Goal: Task Accomplishment & Management: Complete application form

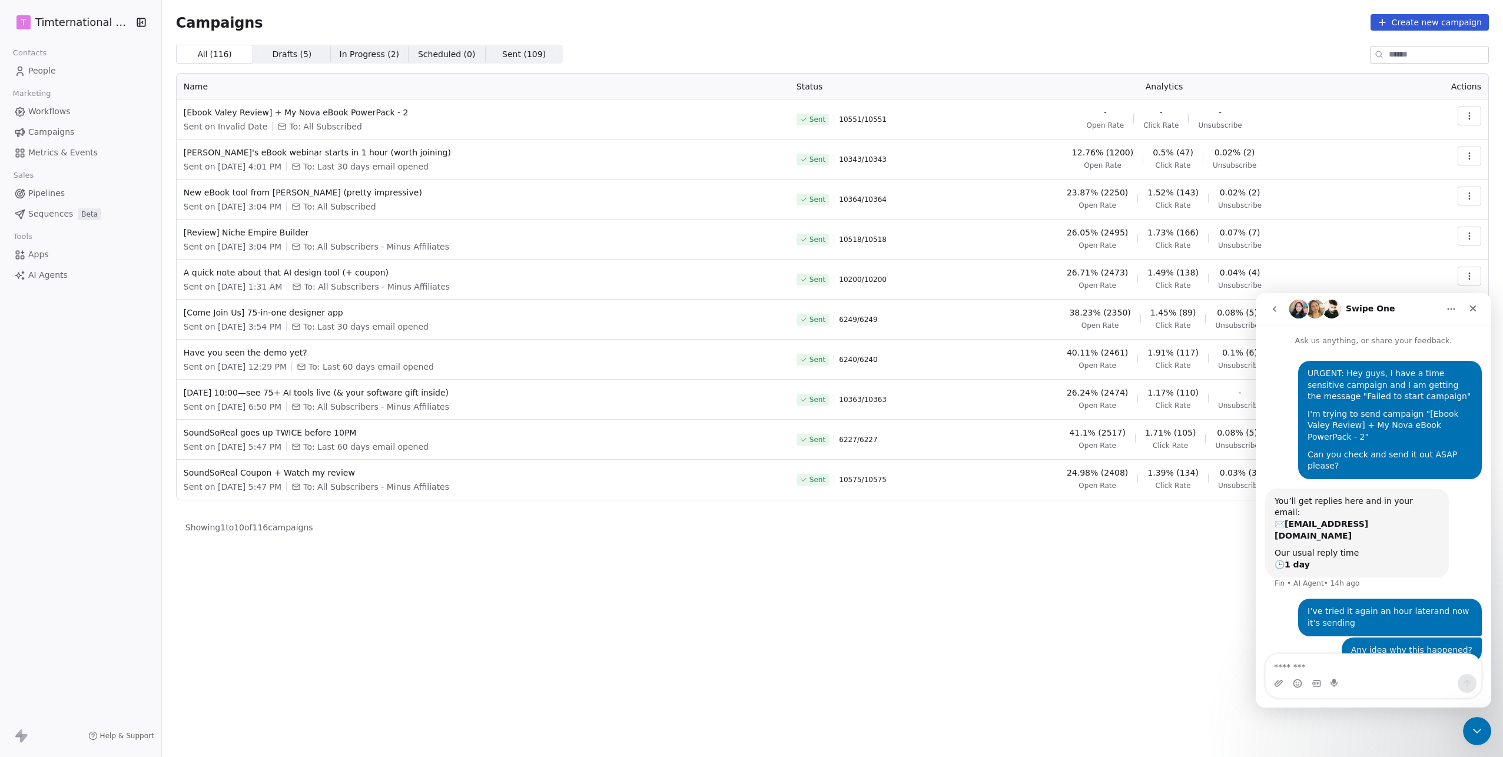
scroll to position [20, 0]
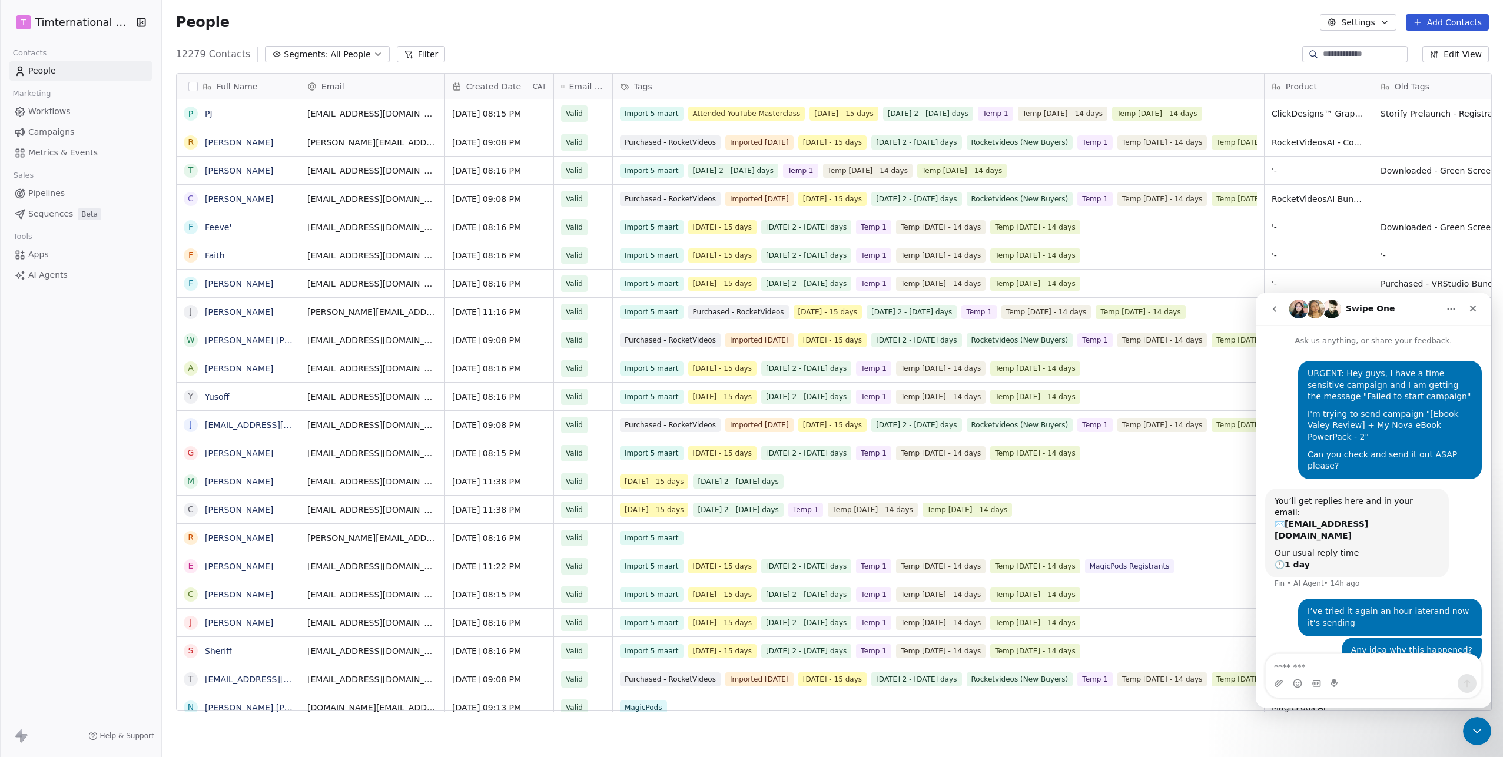
scroll to position [20, 0]
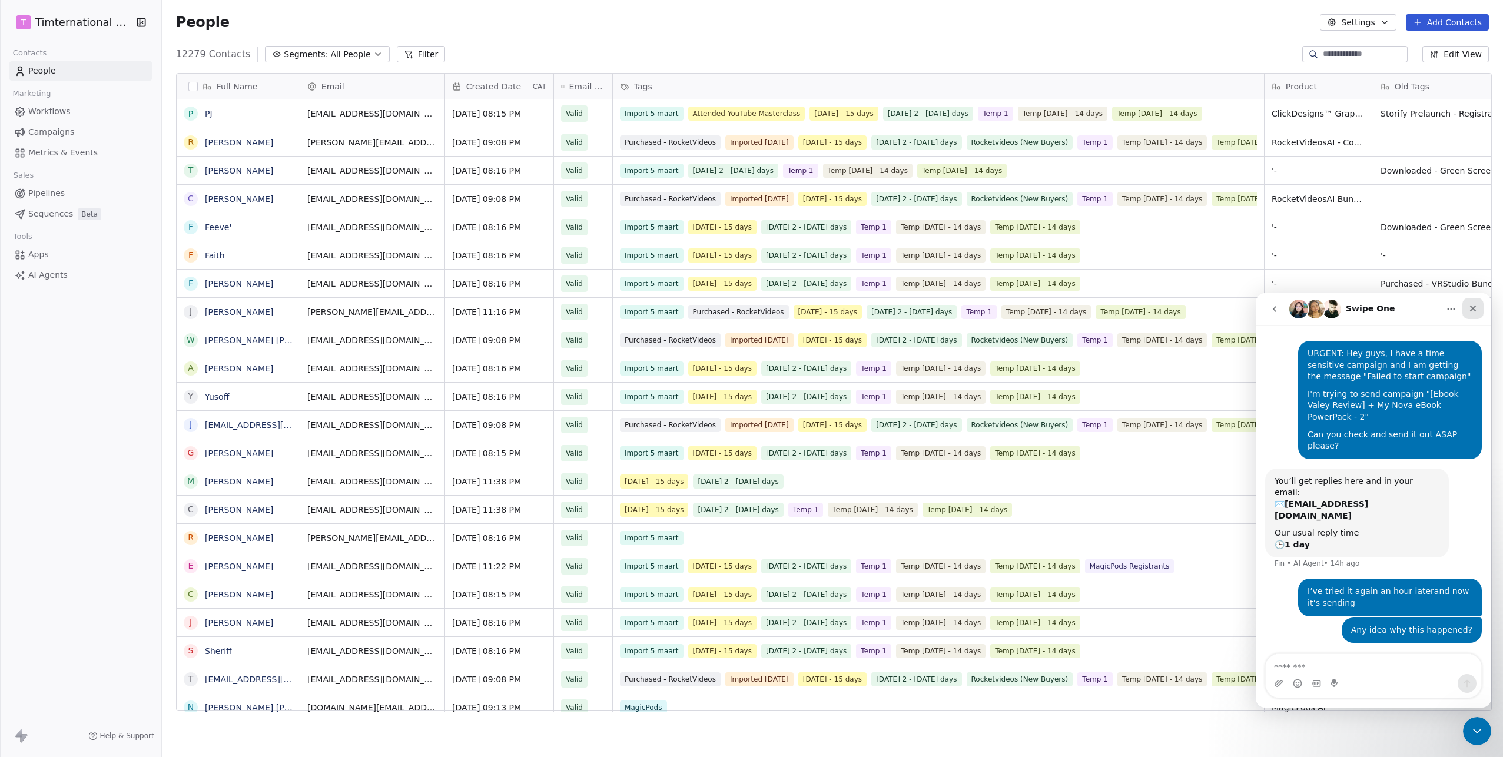
click at [1473, 308] on icon "Close" at bounding box center [1473, 309] width 6 height 6
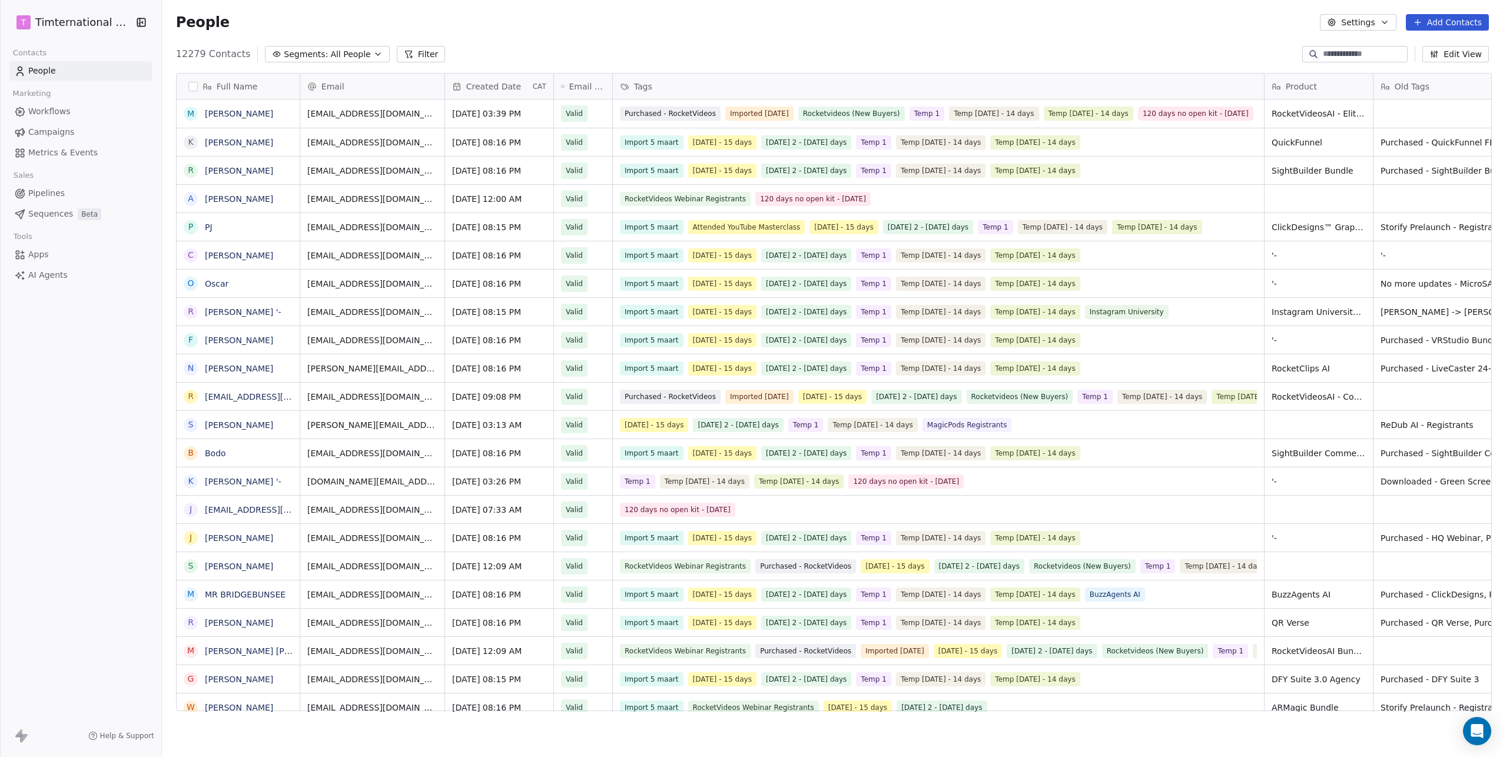
scroll to position [658, 1335]
click at [53, 135] on span "Campaigns" at bounding box center [51, 132] width 46 height 12
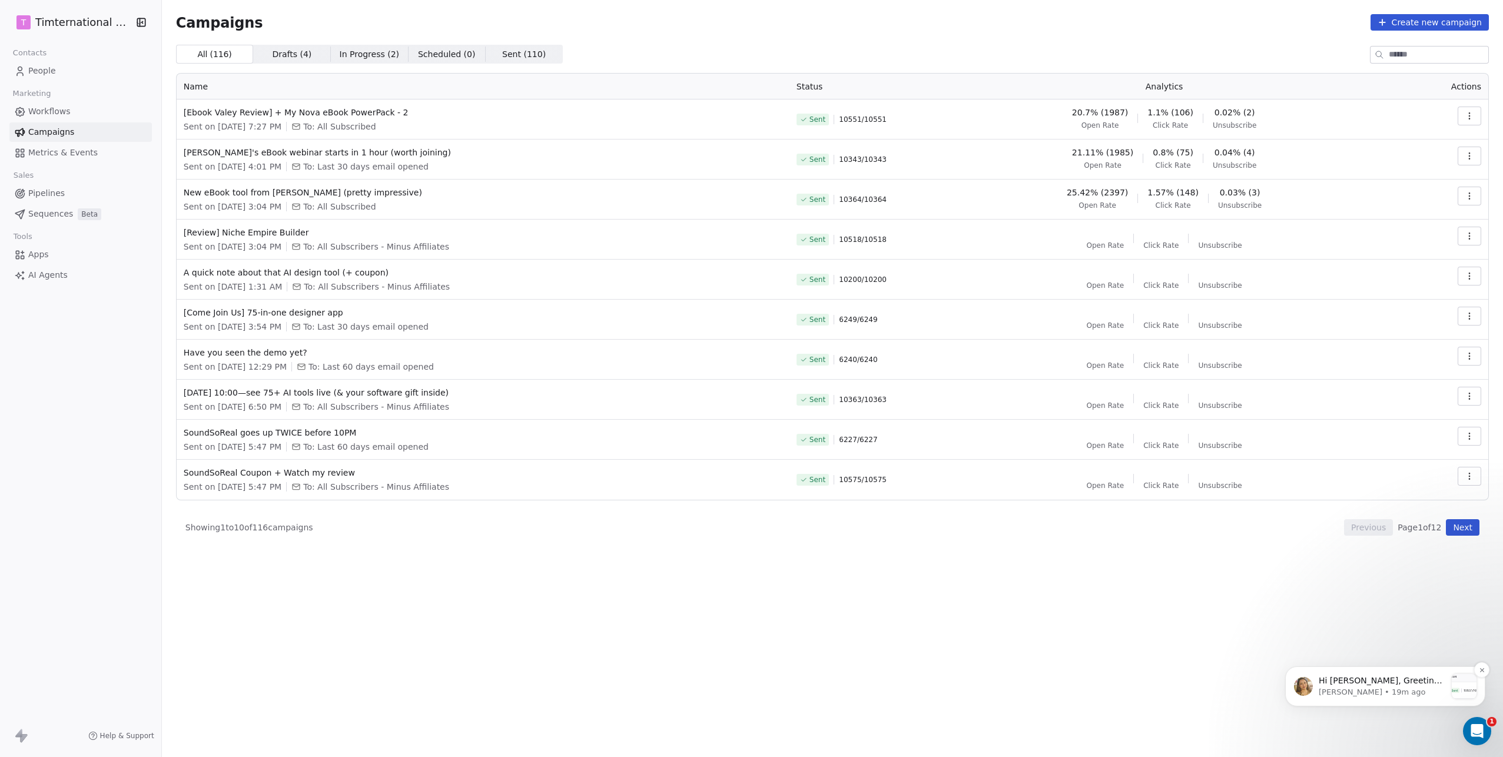
click at [1382, 685] on span "Hi Tim, Greetings from Swipe One and thank you for reaching out! Yes, I can see…" at bounding box center [1381, 727] width 125 height 103
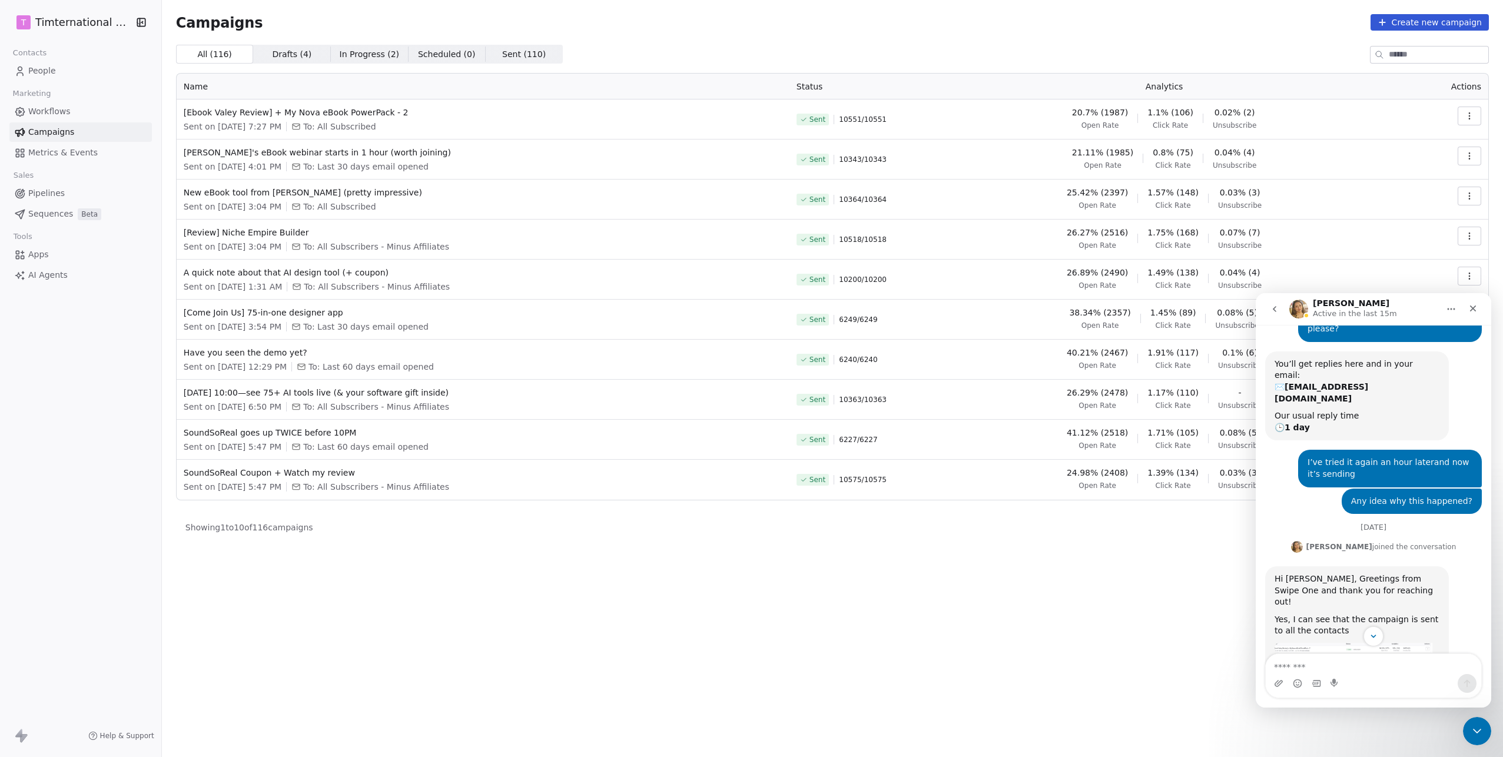
scroll to position [184, 0]
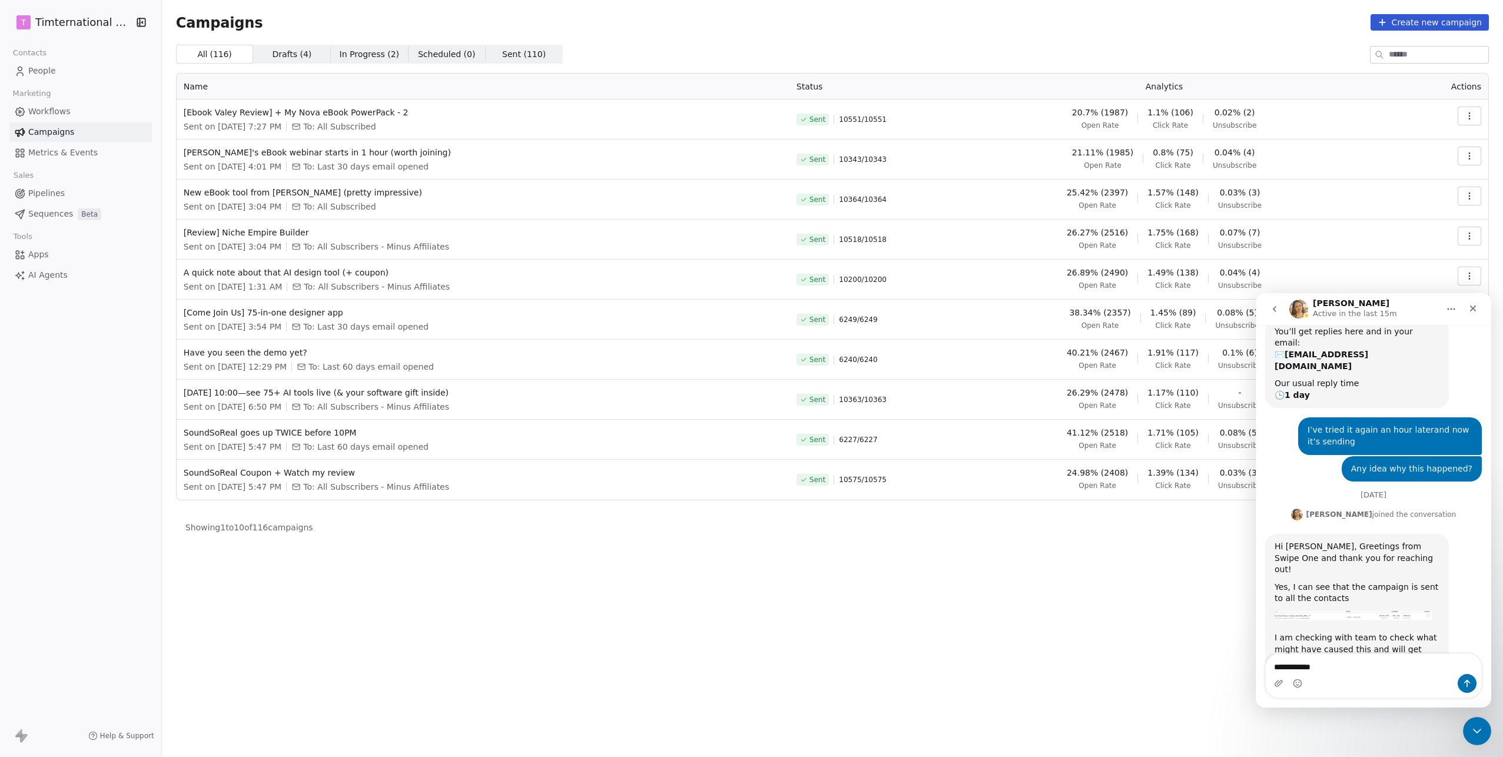
type textarea "**********"
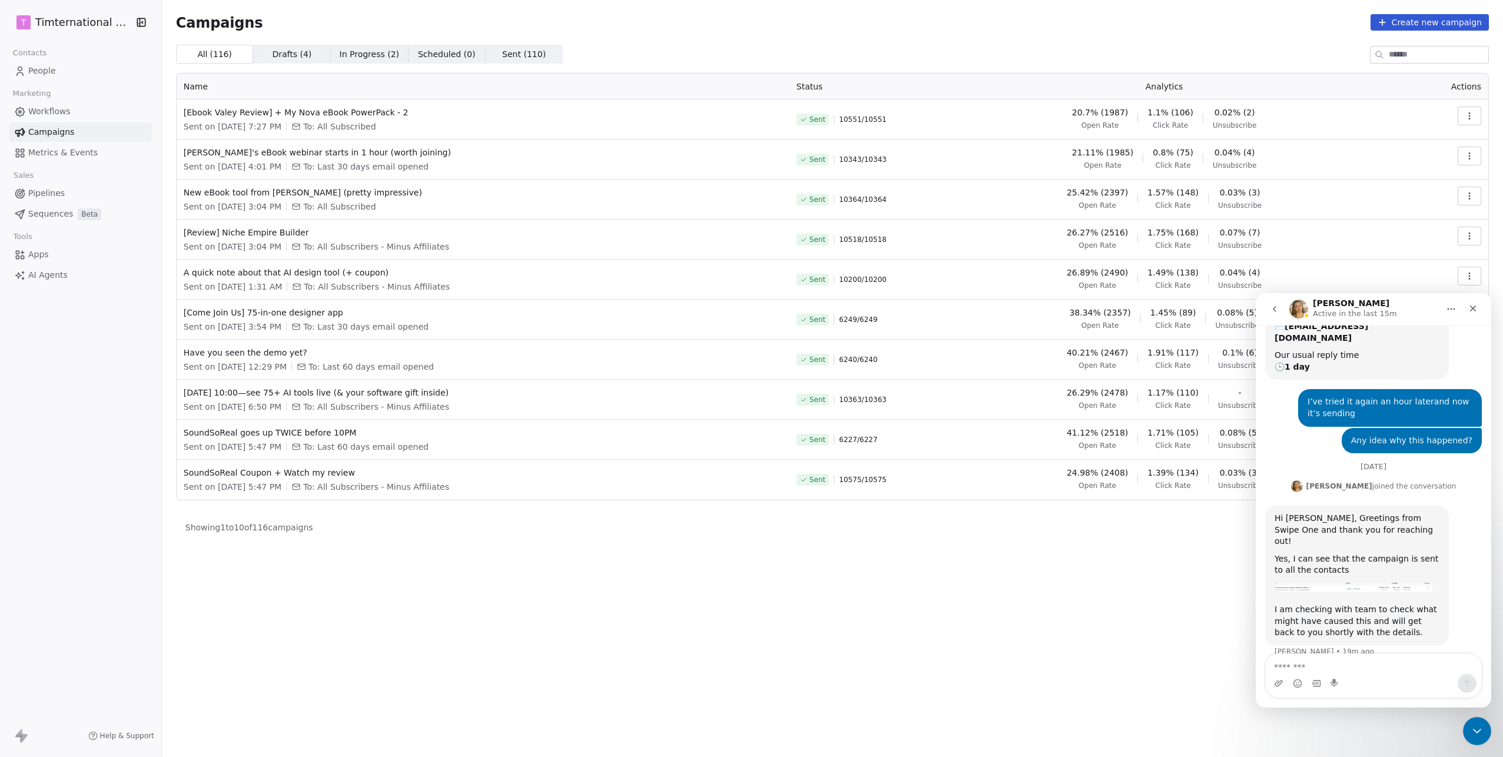
scroll to position [211, 0]
click at [1383, 583] on img "Harinder says…" at bounding box center [1353, 588] width 158 height 10
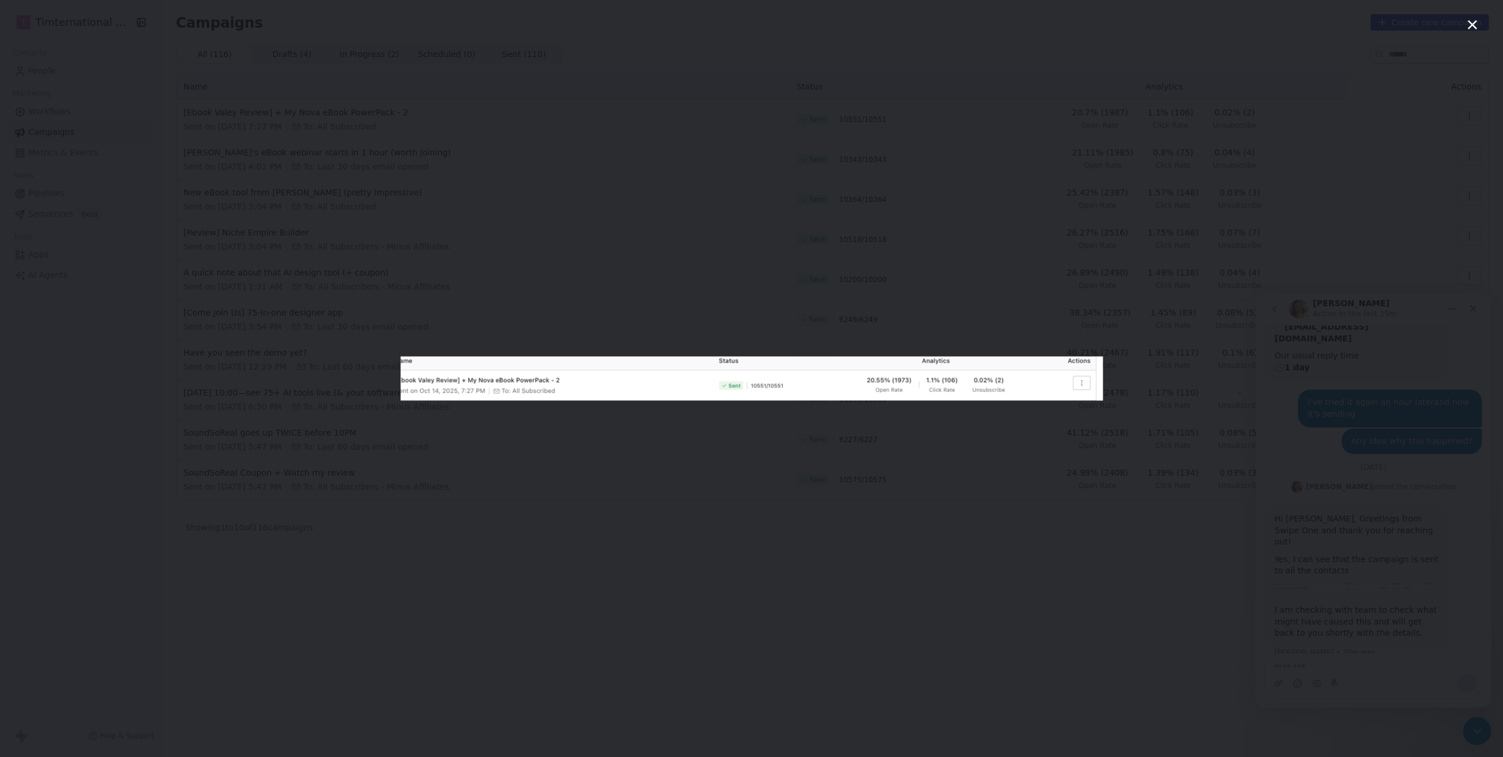
scroll to position [212, 0]
click at [1214, 535] on div "Intercom messenger" at bounding box center [751, 378] width 1503 height 757
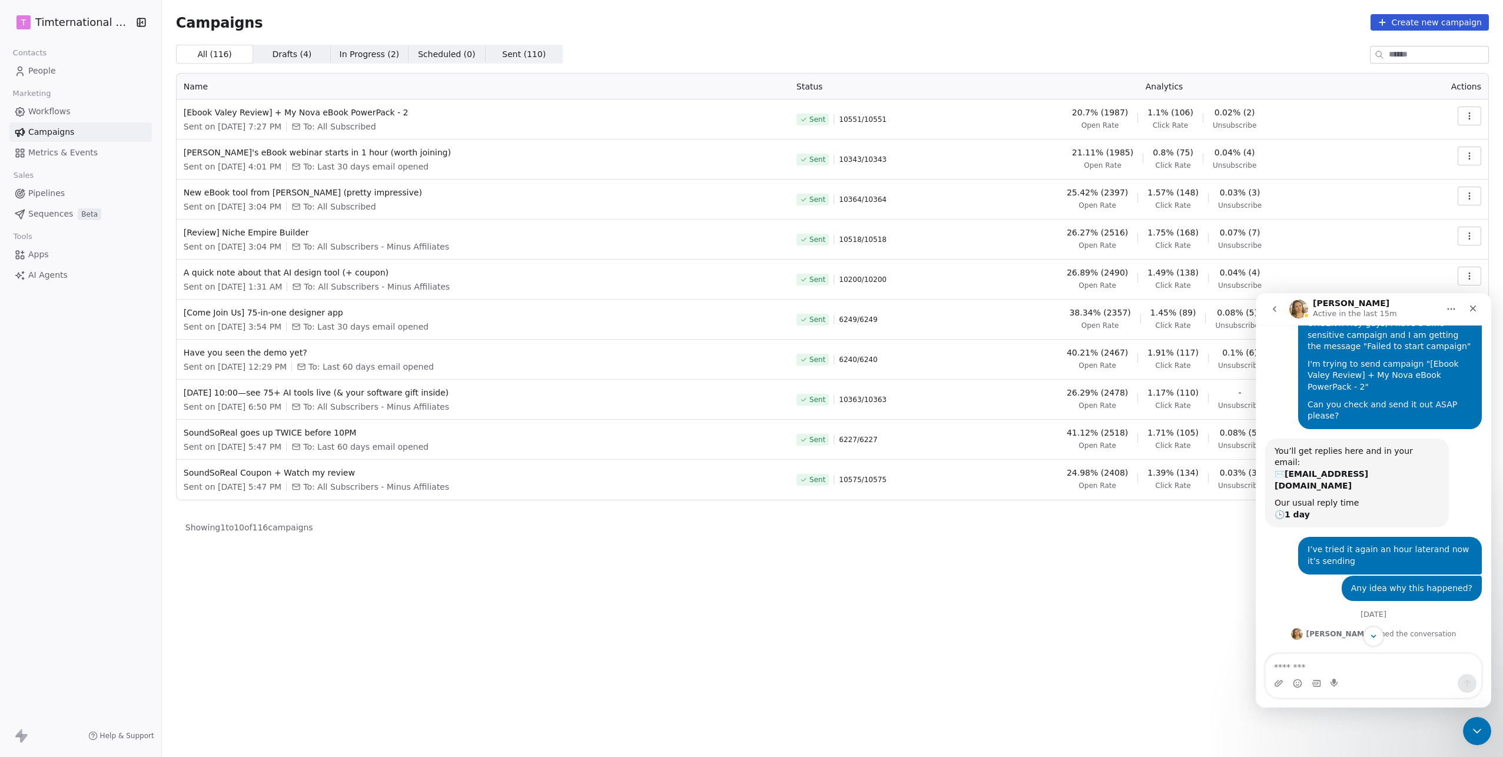
scroll to position [219, 0]
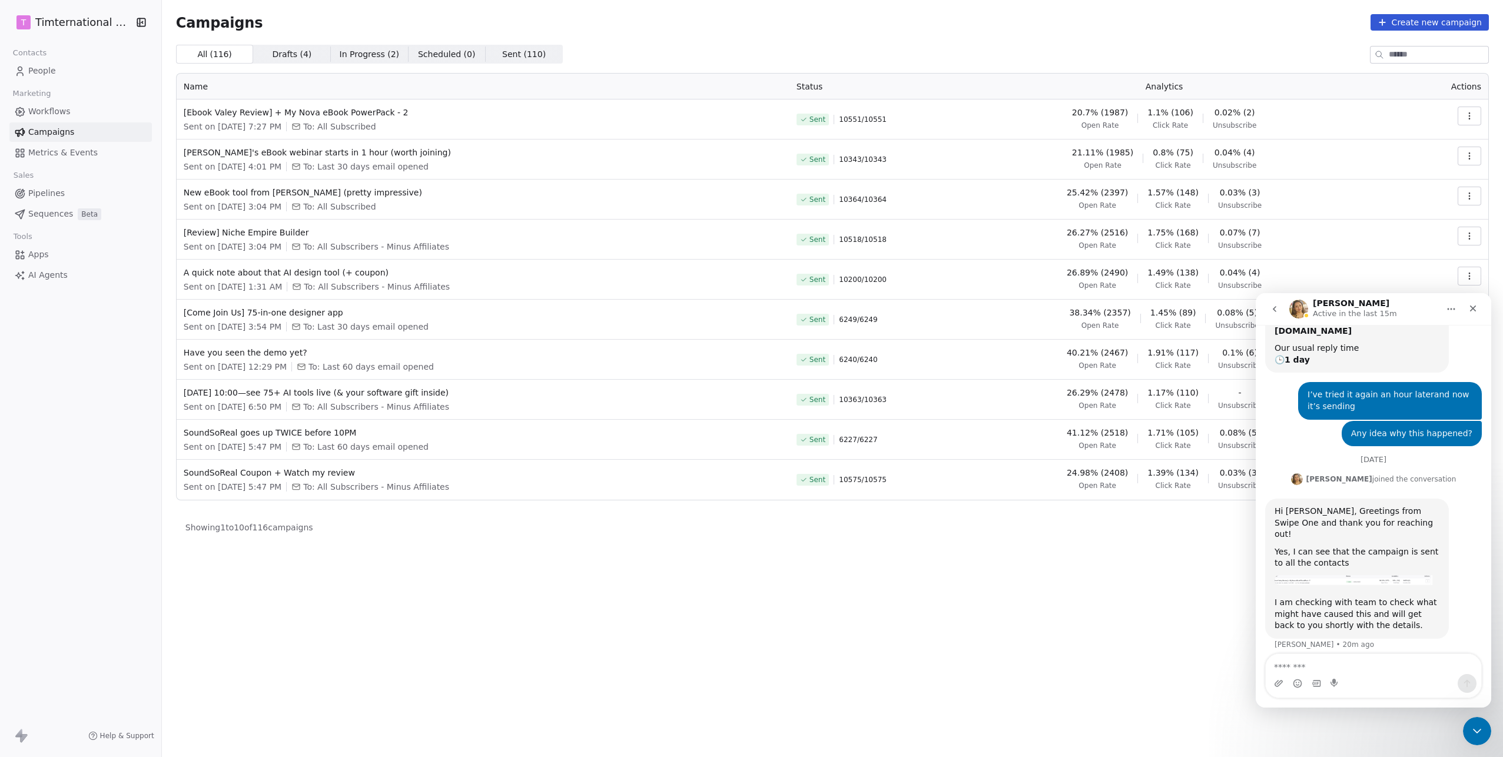
click at [1176, 526] on div "Showing 1 to 10 of 116 campaigns Previous Page 1 of 12 Next" at bounding box center [832, 527] width 1313 height 16
click at [1481, 737] on div "Close Intercom Messenger" at bounding box center [1475, 729] width 28 height 28
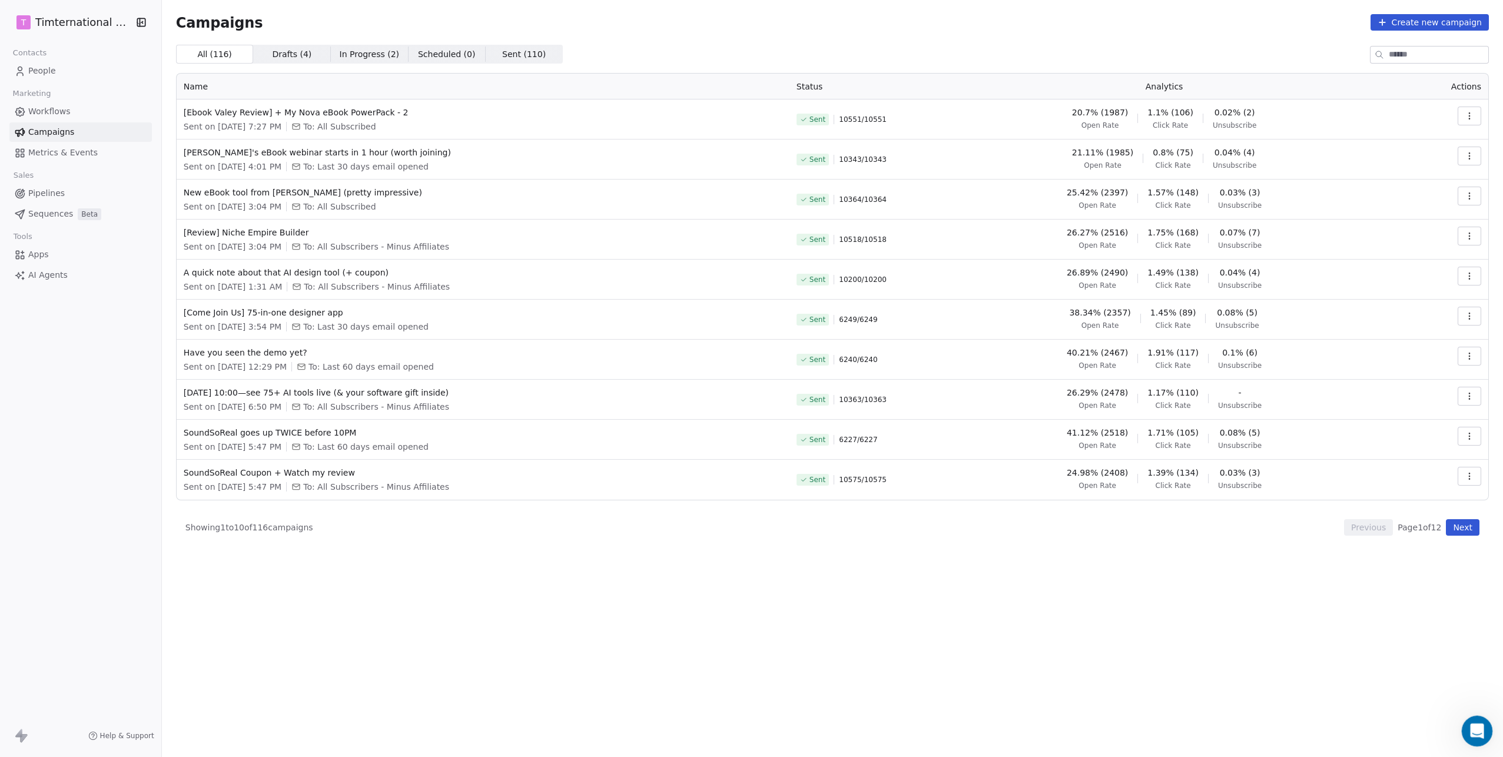
click at [1475, 727] on icon "Open Intercom Messenger" at bounding box center [1475, 729] width 19 height 19
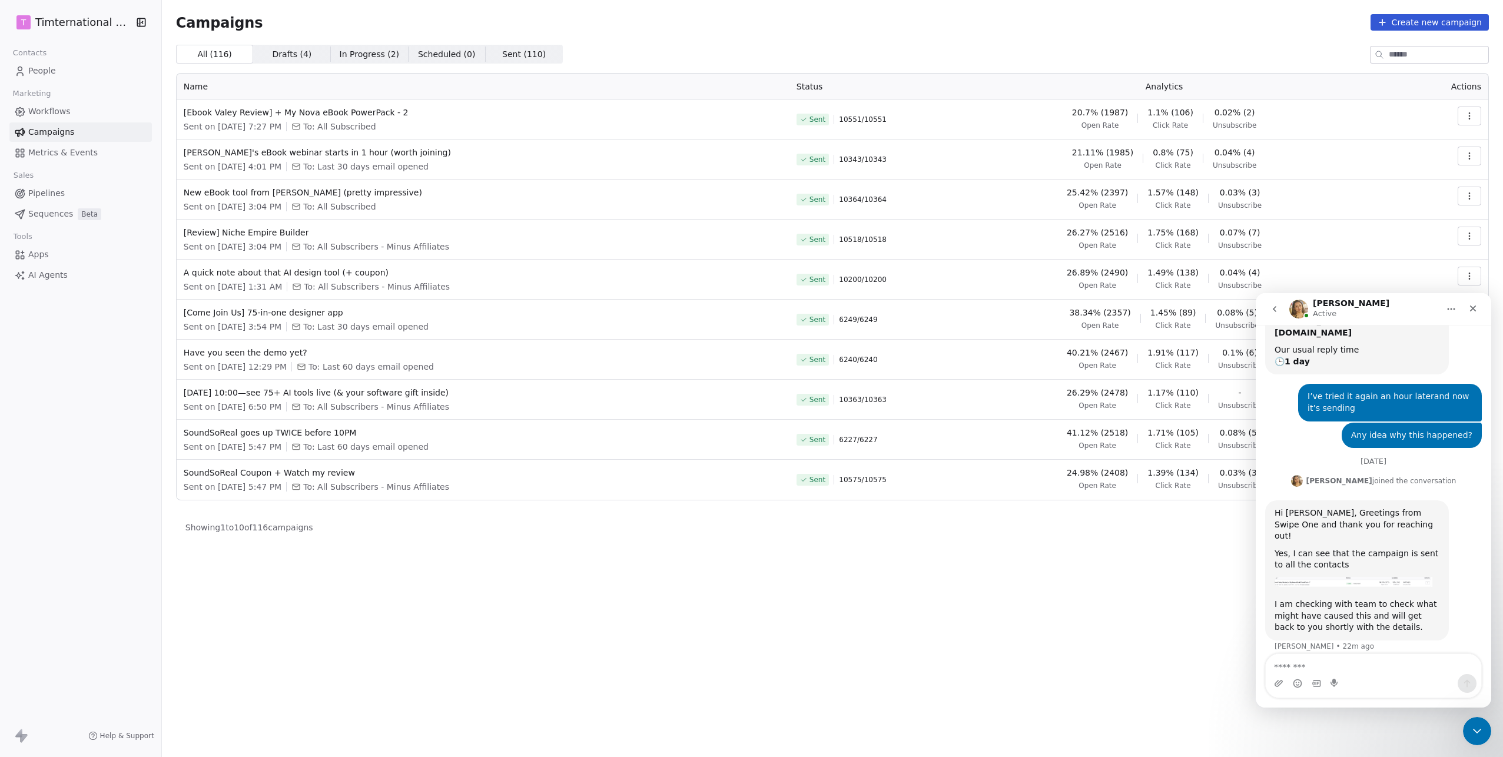
click at [1306, 667] on textarea "Message…" at bounding box center [1373, 664] width 215 height 20
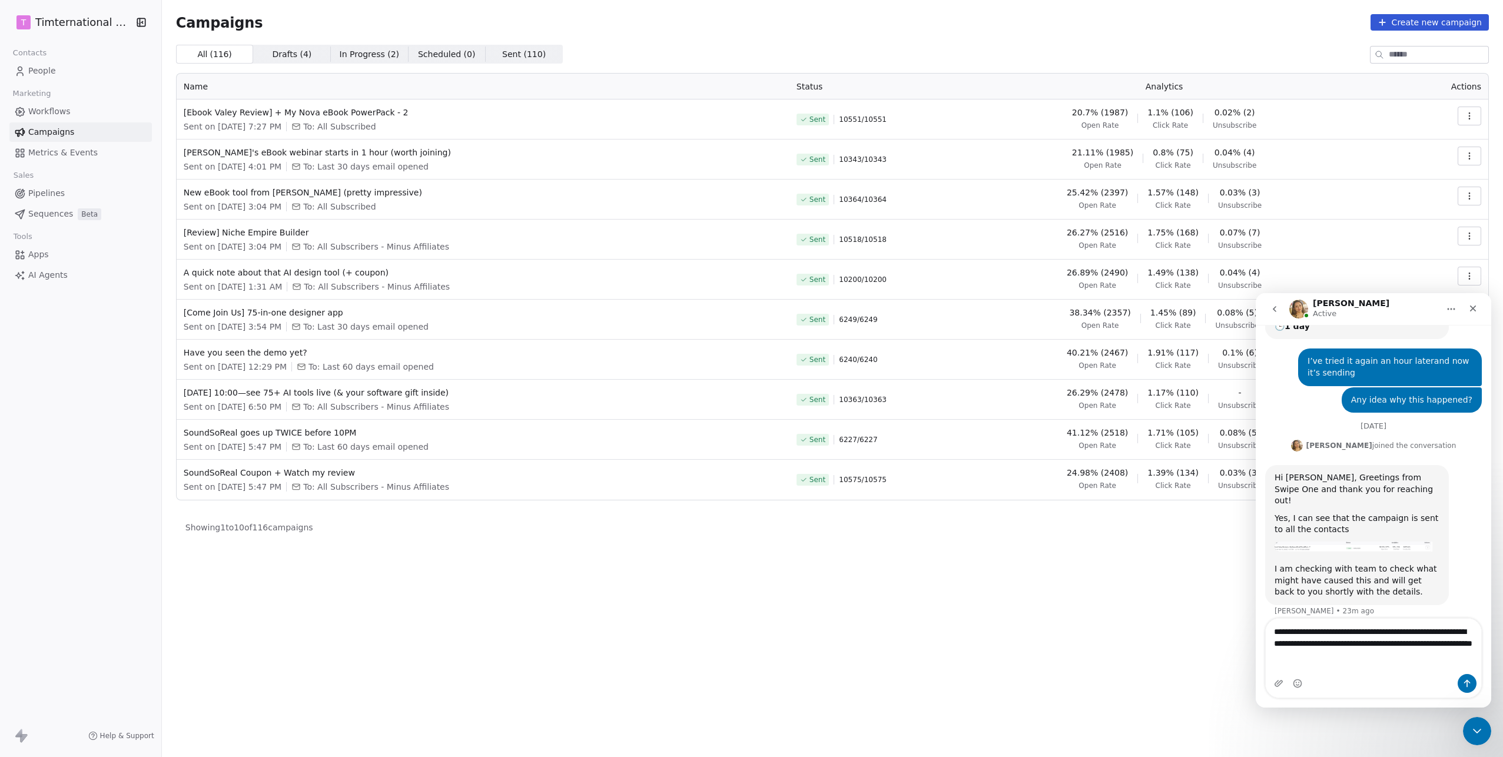
click at [1398, 629] on textarea "**********" at bounding box center [1373, 646] width 215 height 55
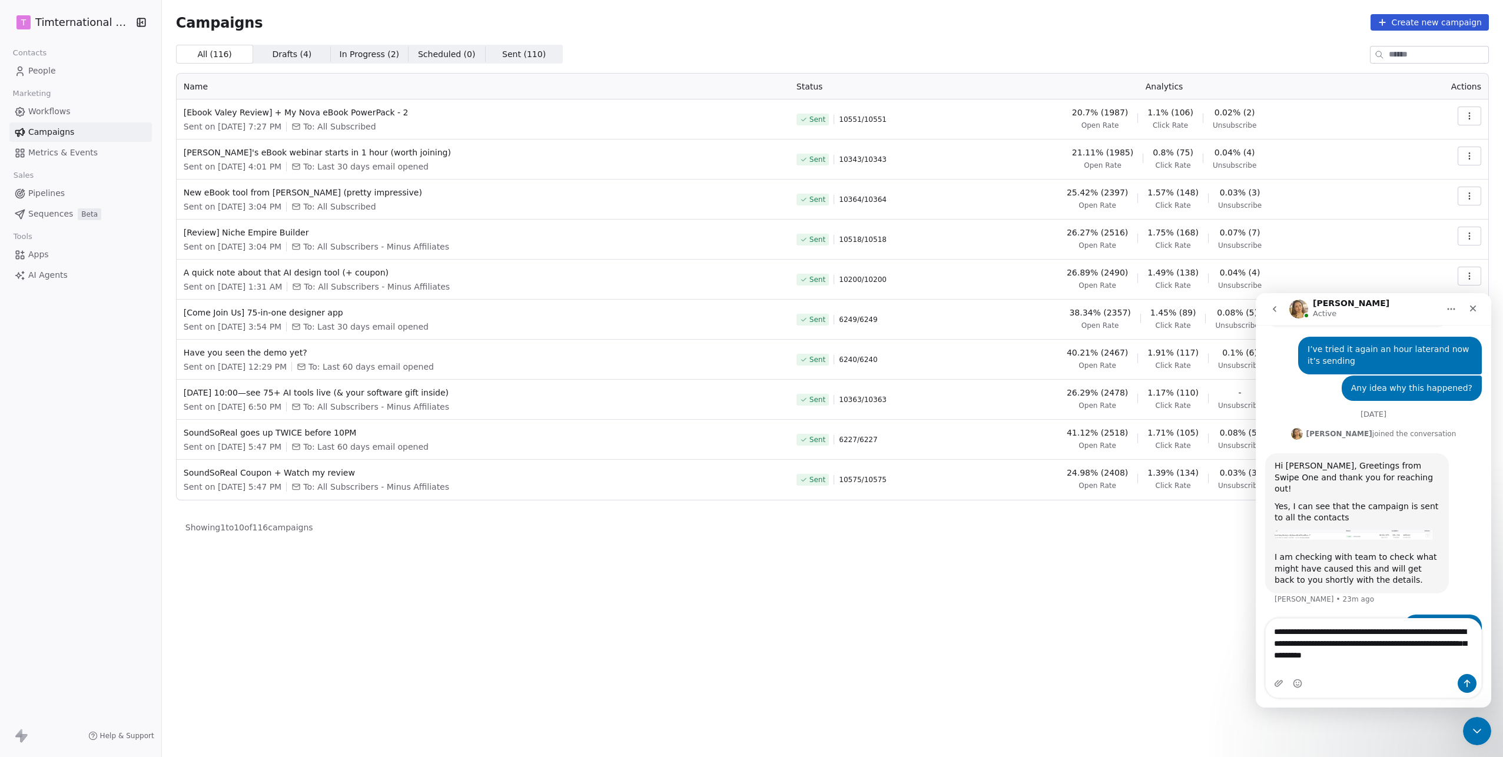
scroll to position [278, 0]
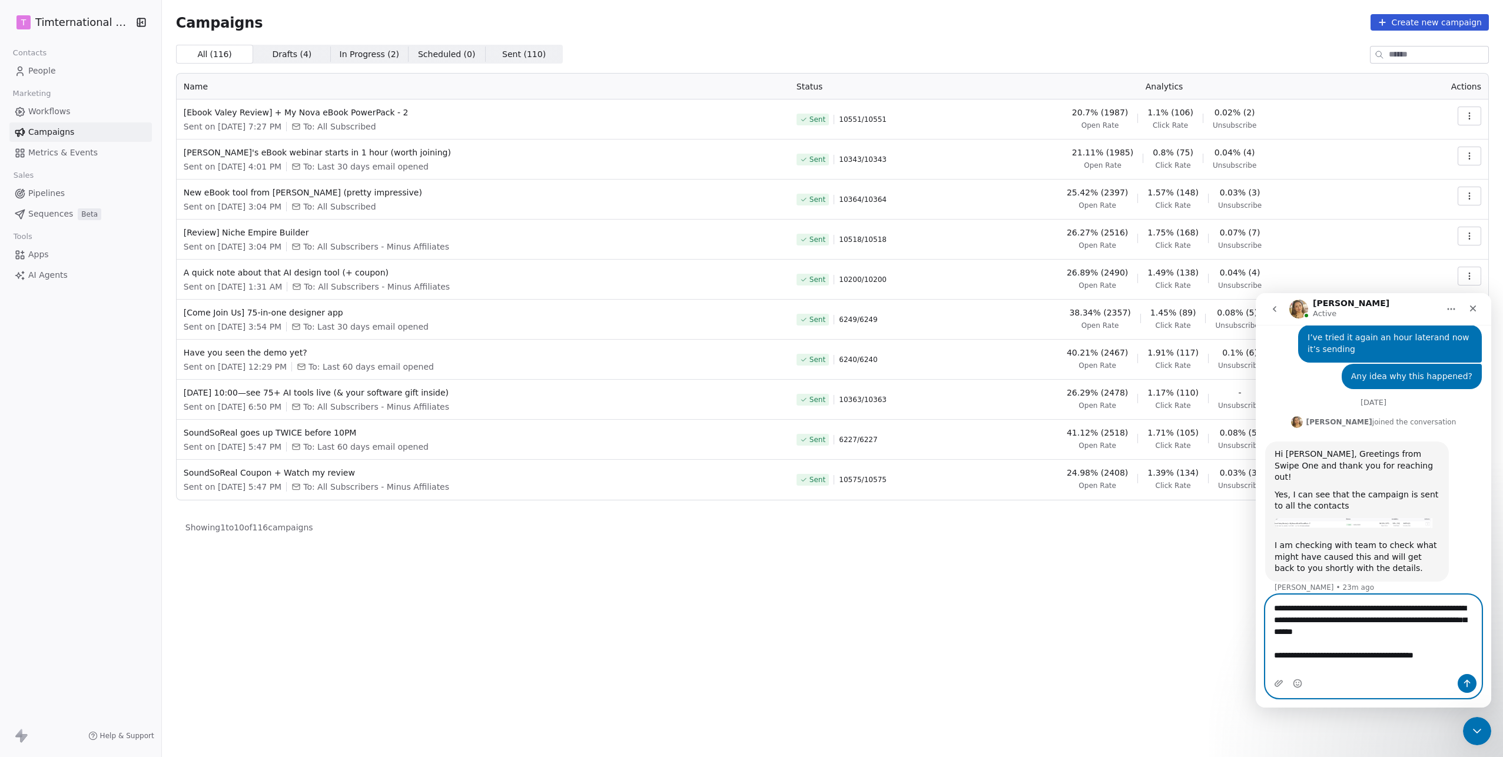
click at [1439, 633] on textarea "**********" at bounding box center [1373, 634] width 215 height 79
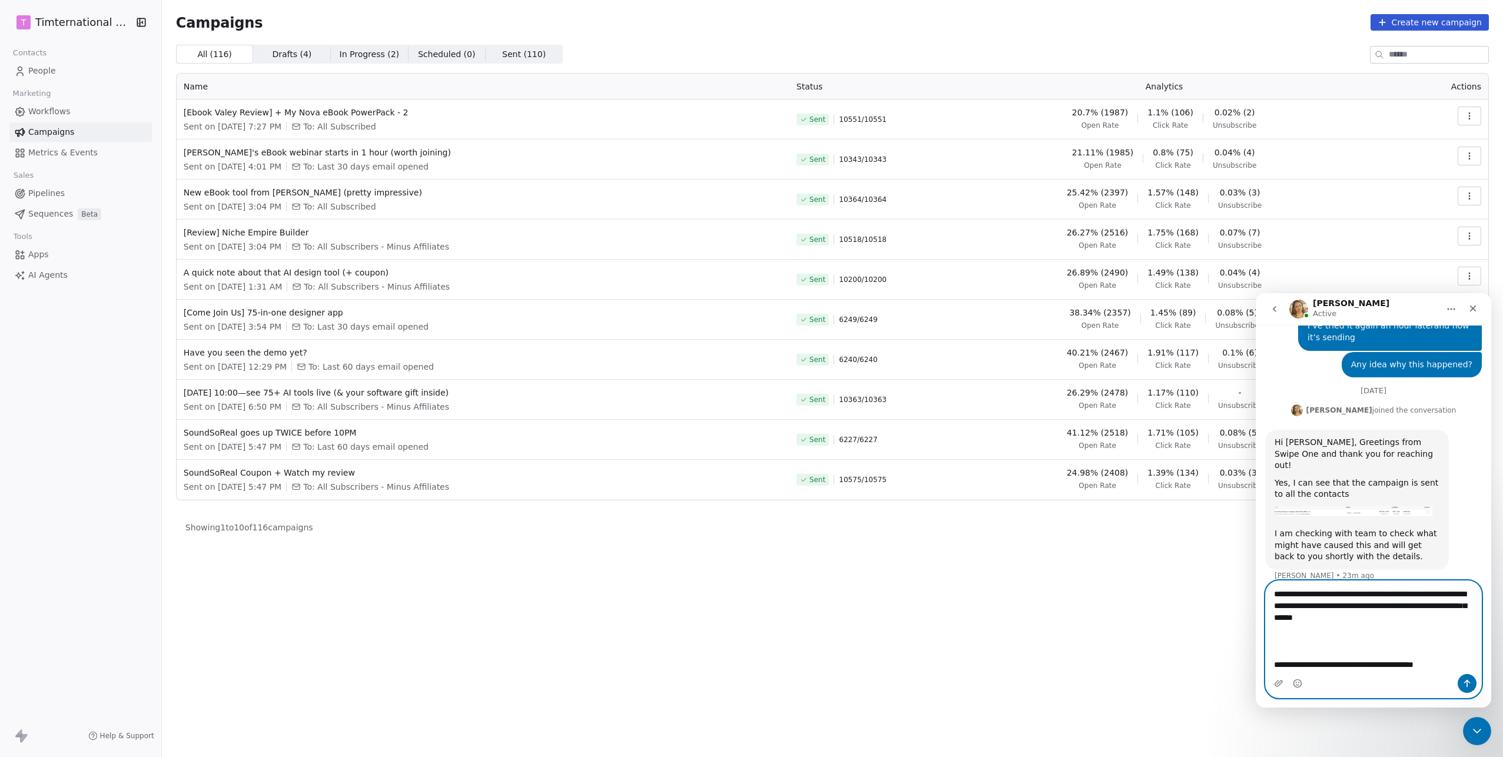
scroll to position [292, 0]
paste textarea "**********"
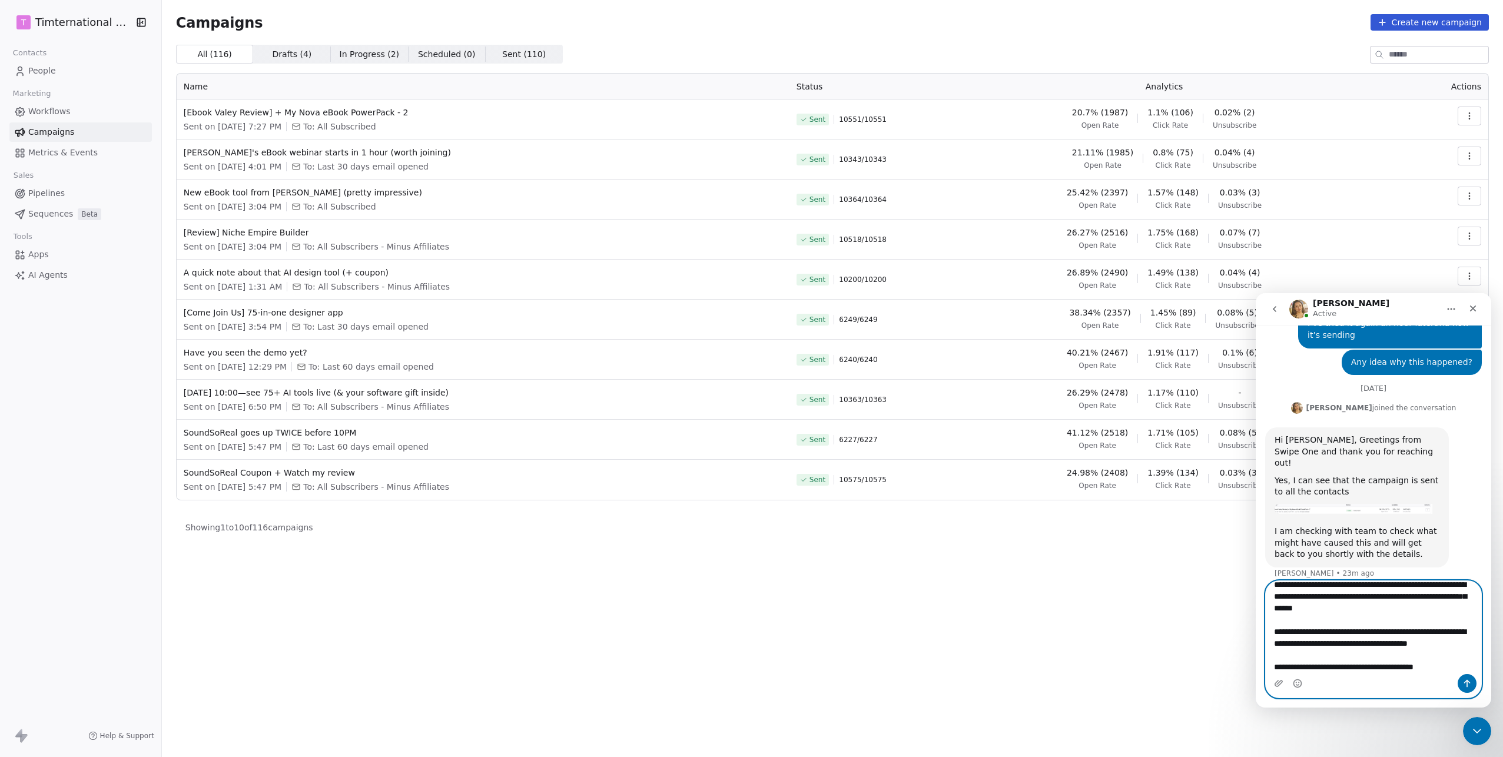
scroll to position [33, 0]
click at [1293, 646] on textarea "**********" at bounding box center [1373, 627] width 215 height 93
click at [1333, 668] on textarea "**********" at bounding box center [1373, 627] width 215 height 93
click at [1295, 682] on icon "Emoji picker" at bounding box center [1297, 683] width 9 height 9
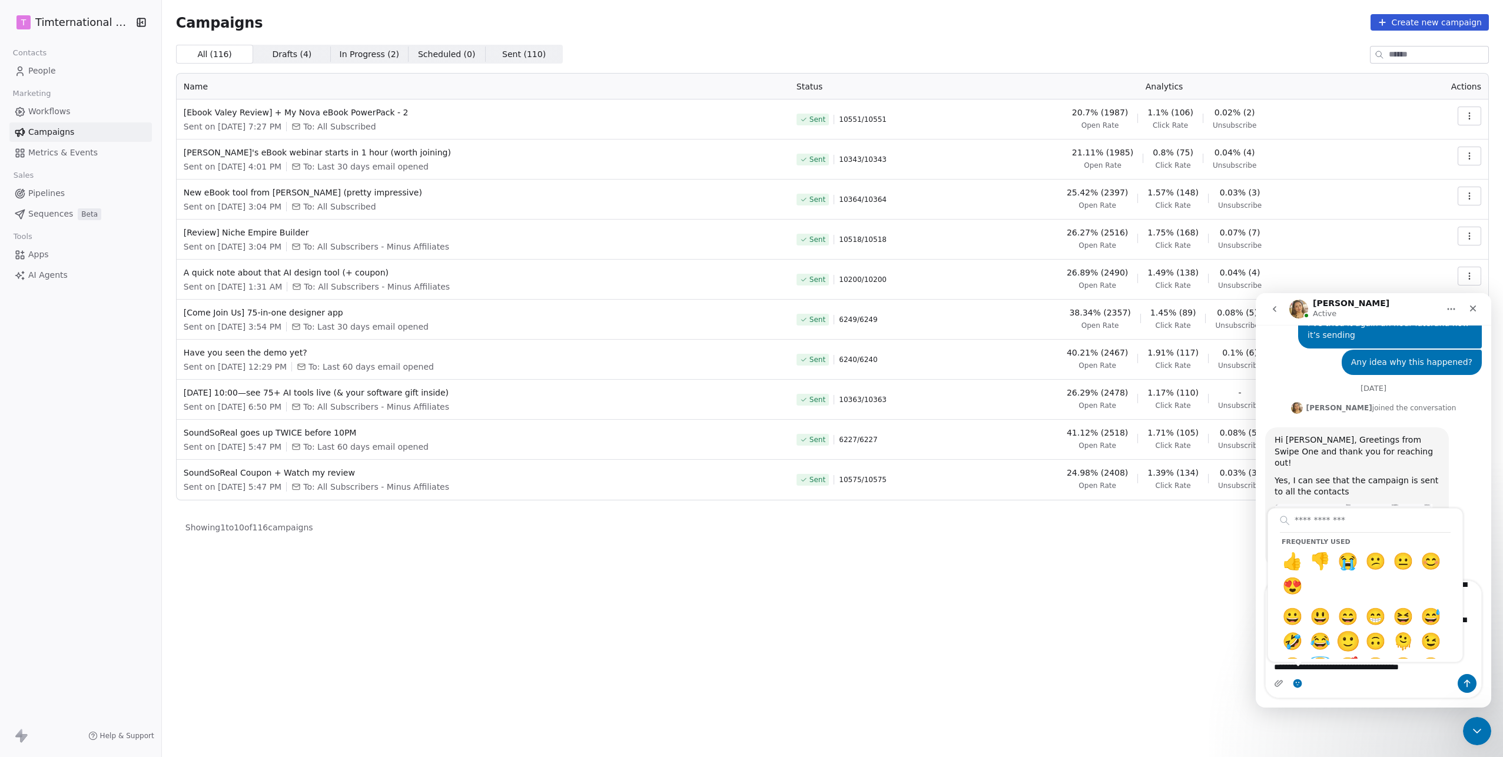
type textarea "**********"
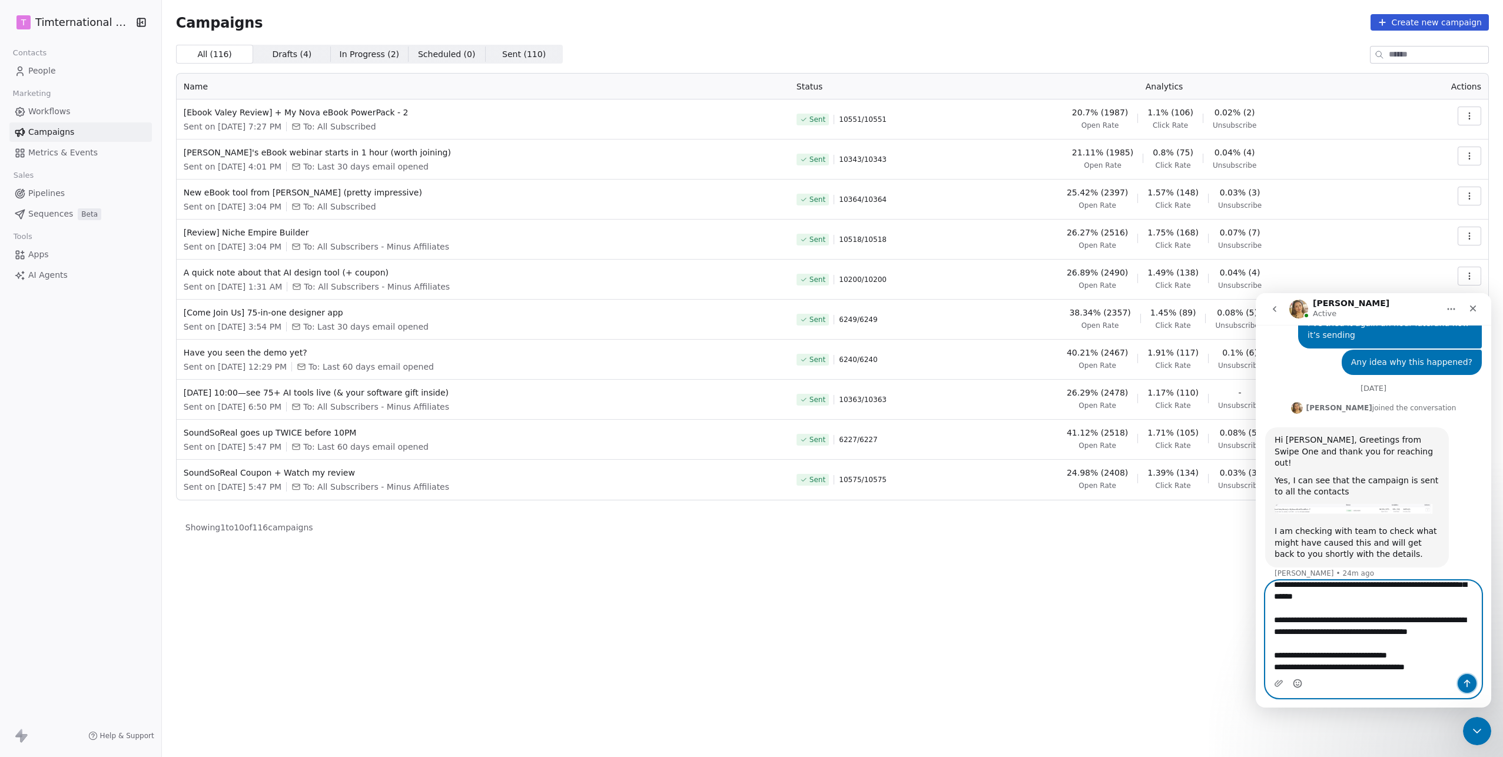
click at [1465, 682] on icon "Send a message…" at bounding box center [1467, 684] width 6 height 8
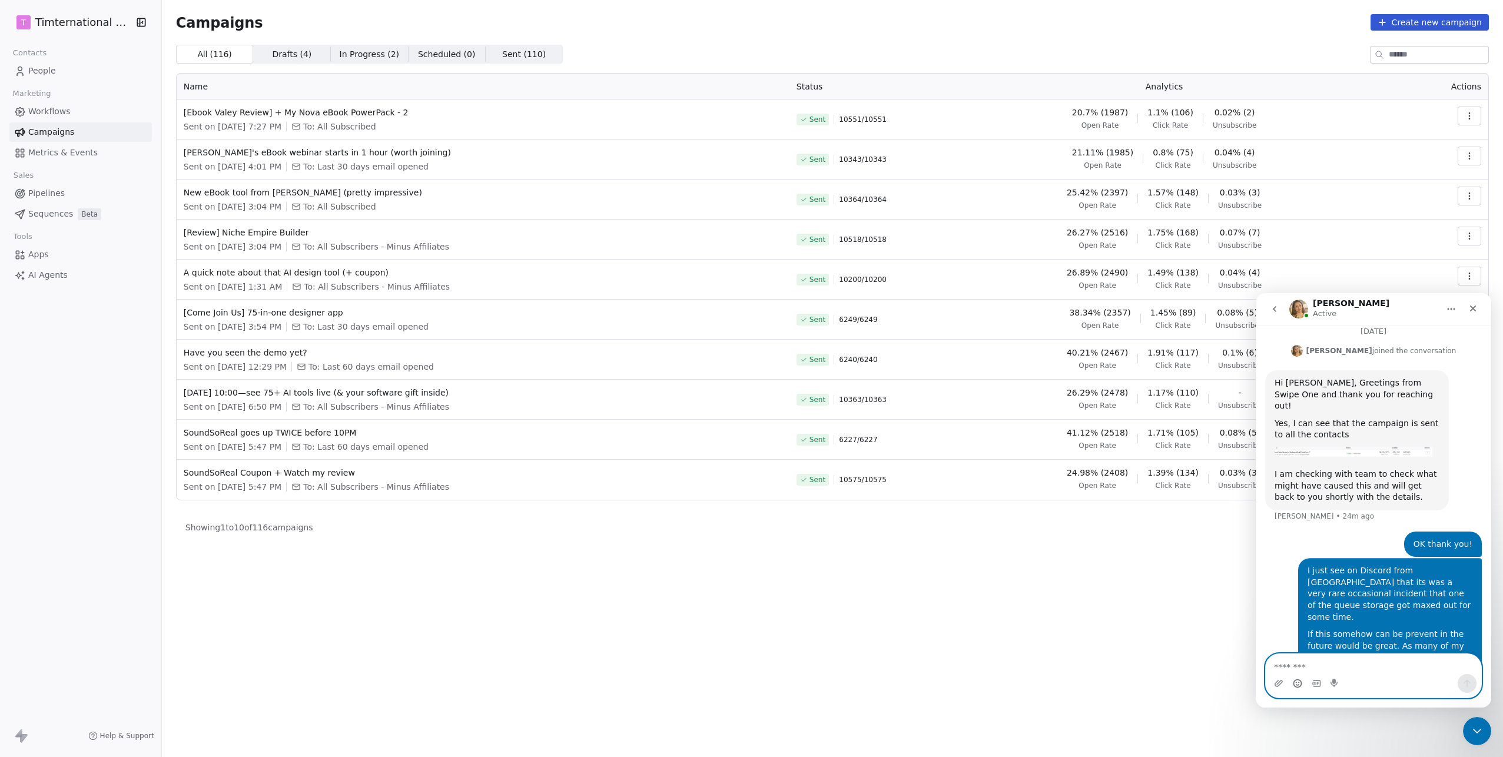
scroll to position [350, 0]
click at [1482, 736] on div "Close Intercom Messenger" at bounding box center [1475, 729] width 28 height 28
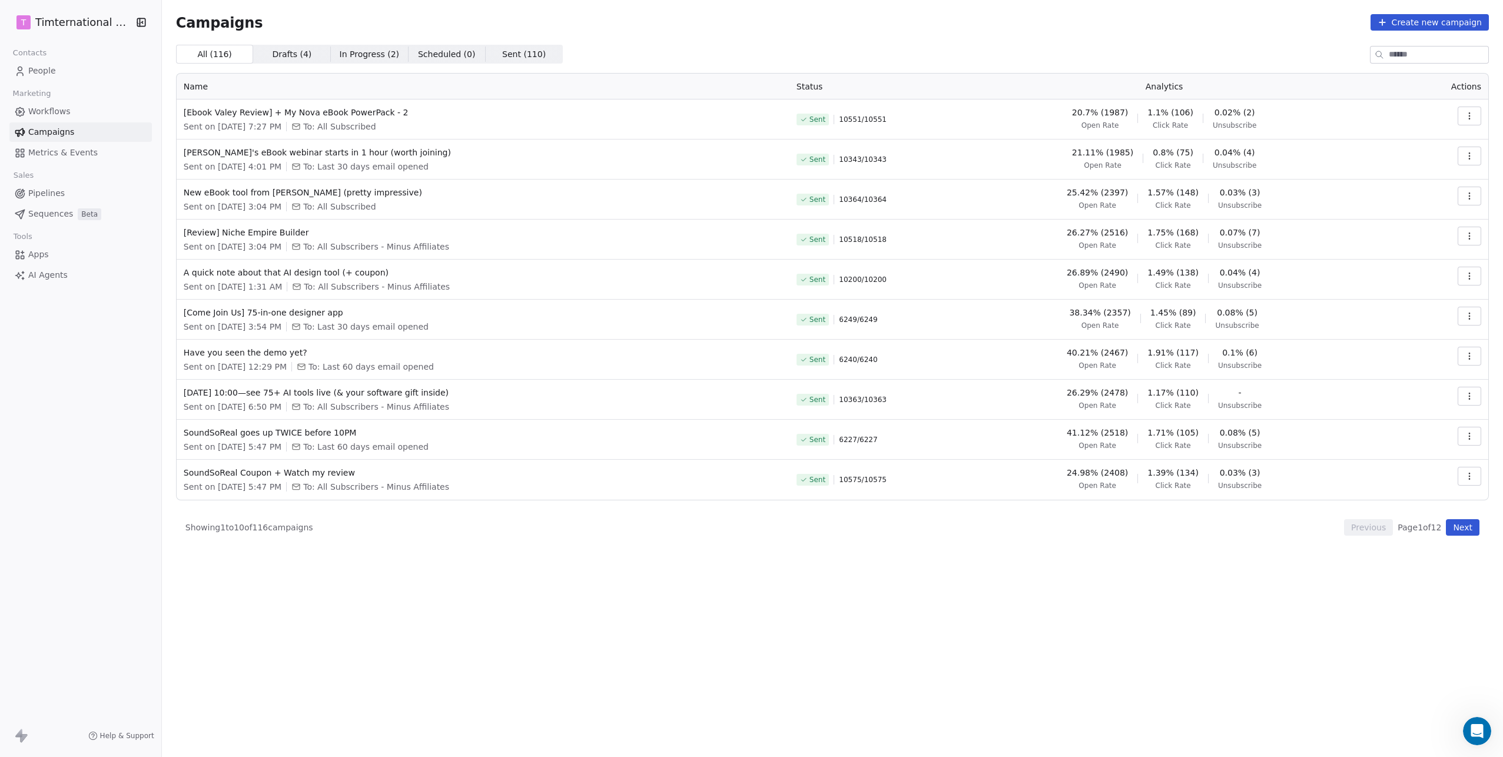
click at [61, 112] on span "Workflows" at bounding box center [49, 111] width 42 height 12
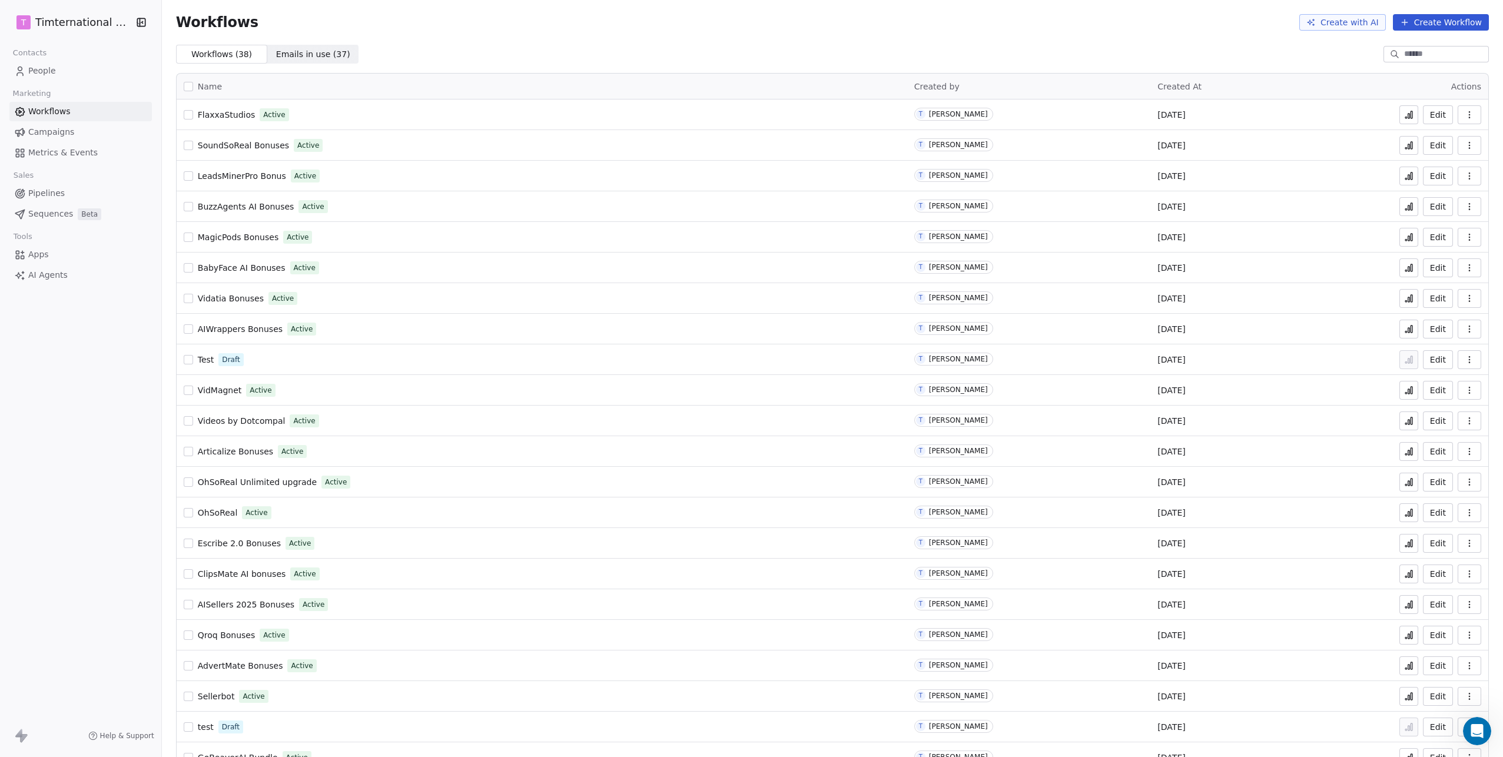
click at [1405, 115] on icon at bounding box center [1408, 114] width 9 height 9
click at [1410, 145] on icon at bounding box center [1411, 145] width 2 height 7
click at [1465, 145] on icon "button" at bounding box center [1469, 145] width 9 height 9
click at [1435, 194] on span "Duplicate" at bounding box center [1430, 193] width 39 height 12
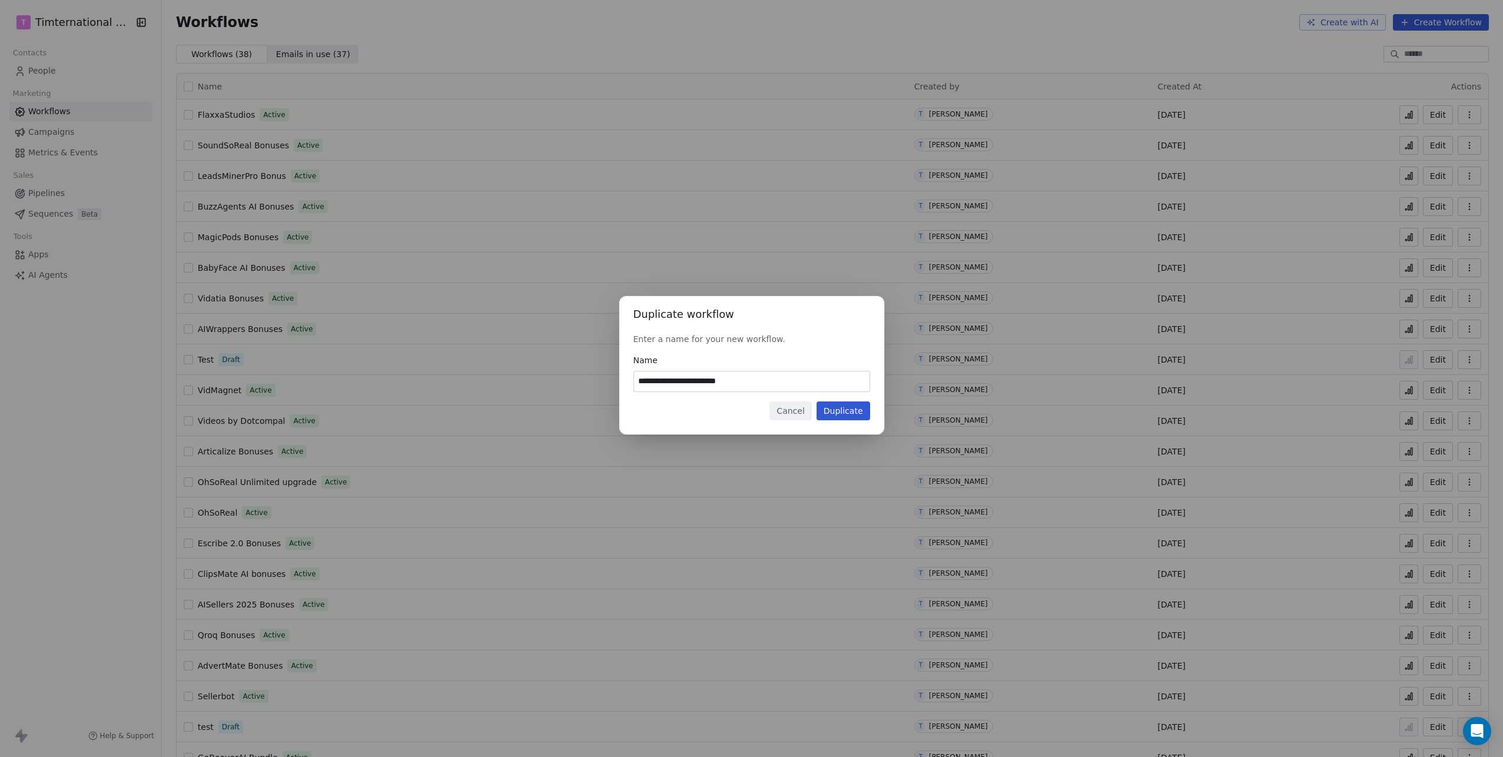
drag, startPoint x: 776, startPoint y: 381, endPoint x: 615, endPoint y: 379, distance: 160.7
click at [615, 379] on div "**********" at bounding box center [751, 378] width 1503 height 203
type input "**********"
click at [854, 413] on button "Duplicate" at bounding box center [844, 410] width 54 height 19
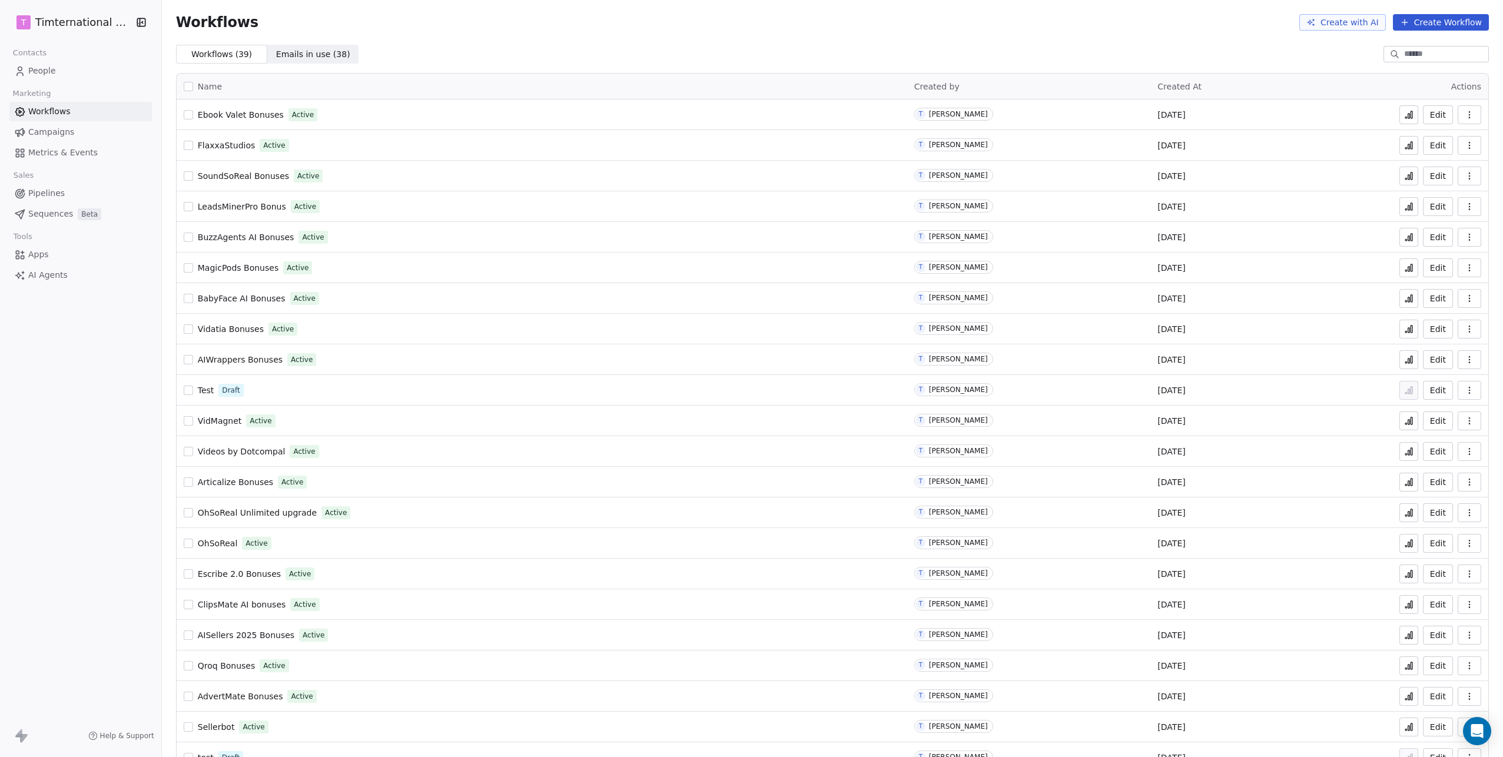
click at [35, 75] on span "People" at bounding box center [42, 71] width 28 height 12
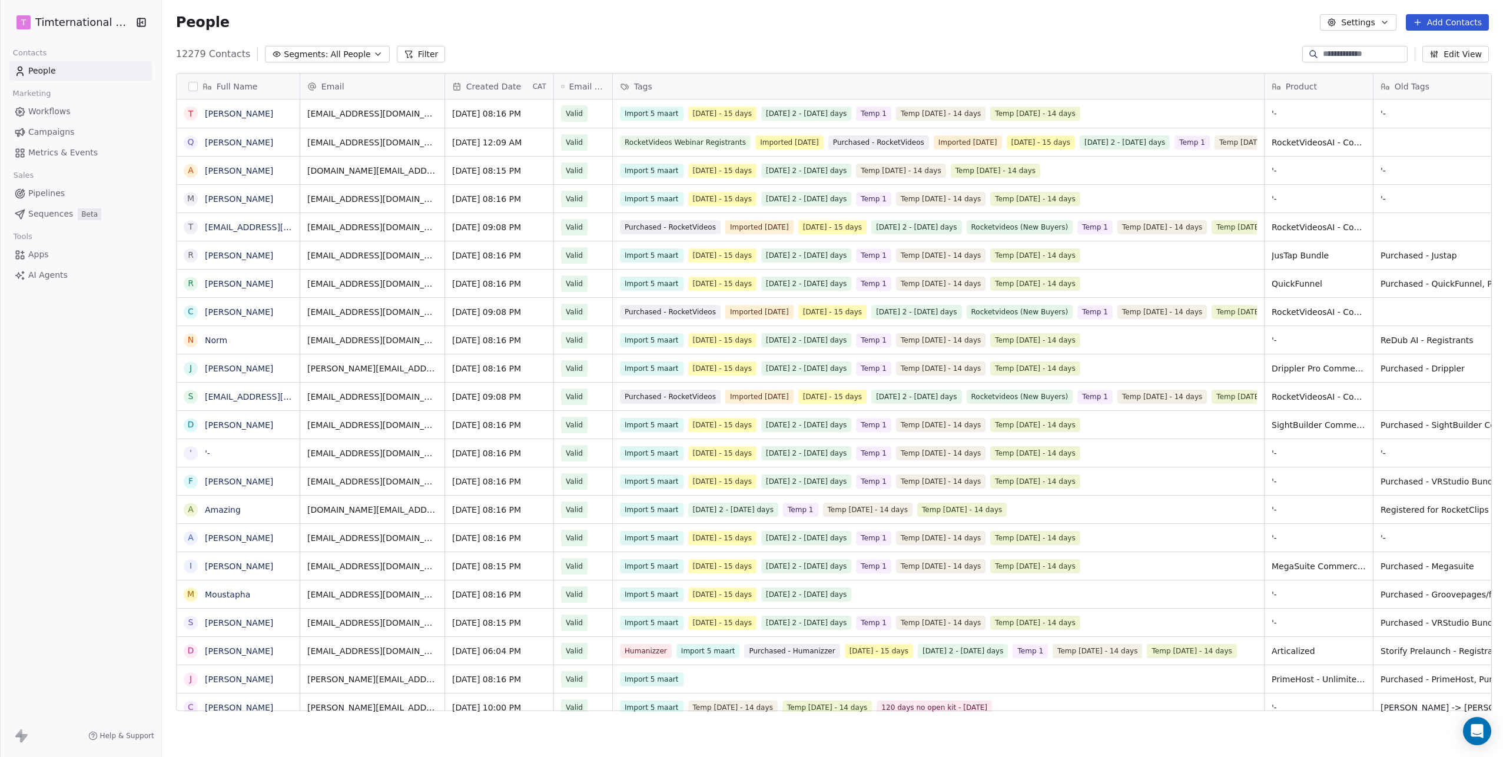
scroll to position [658, 1335]
click at [1438, 25] on button "Add Contacts" at bounding box center [1447, 22] width 83 height 16
click at [1420, 67] on span "Import from CSV" at bounding box center [1444, 67] width 68 height 12
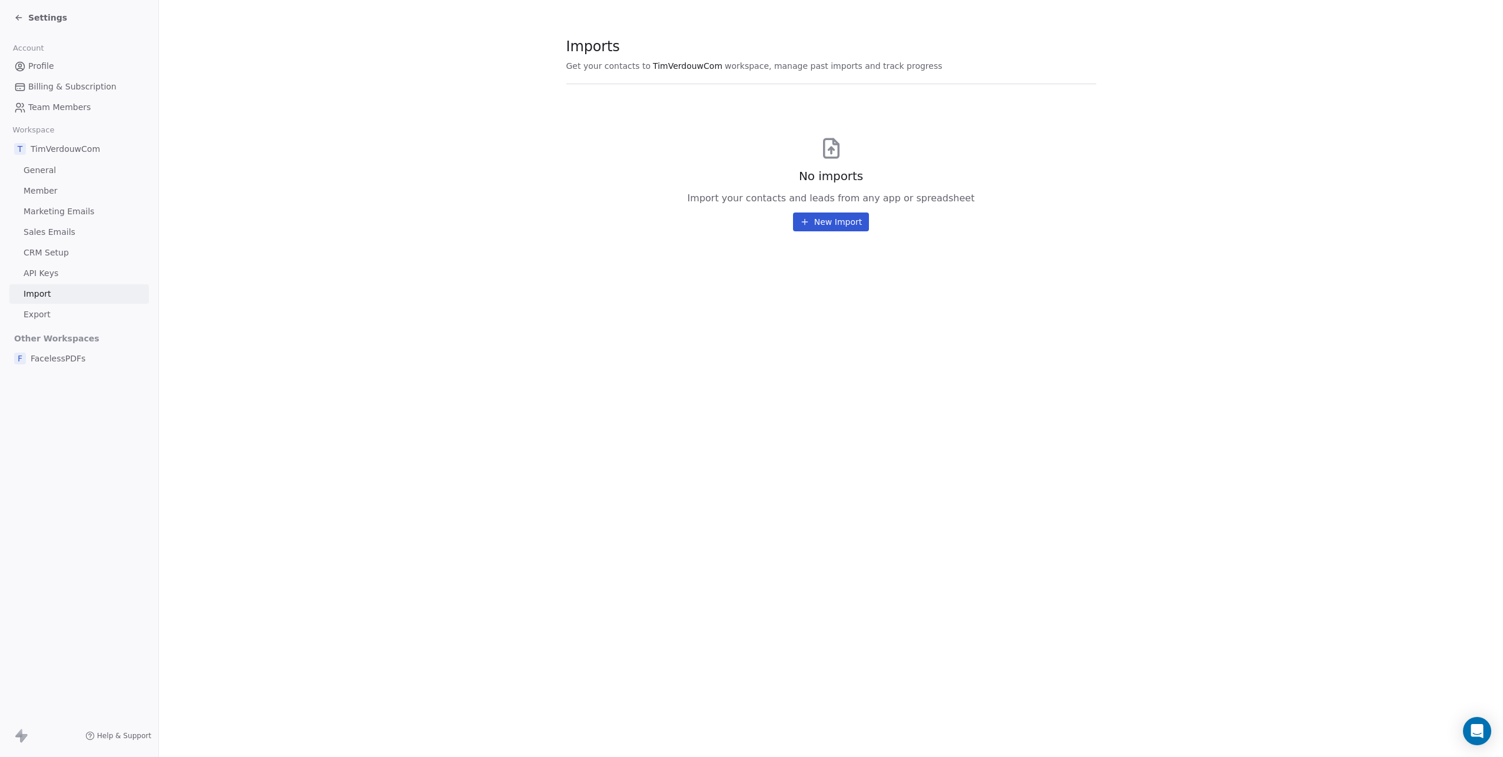
click at [849, 218] on button "New Import" at bounding box center [831, 222] width 76 height 19
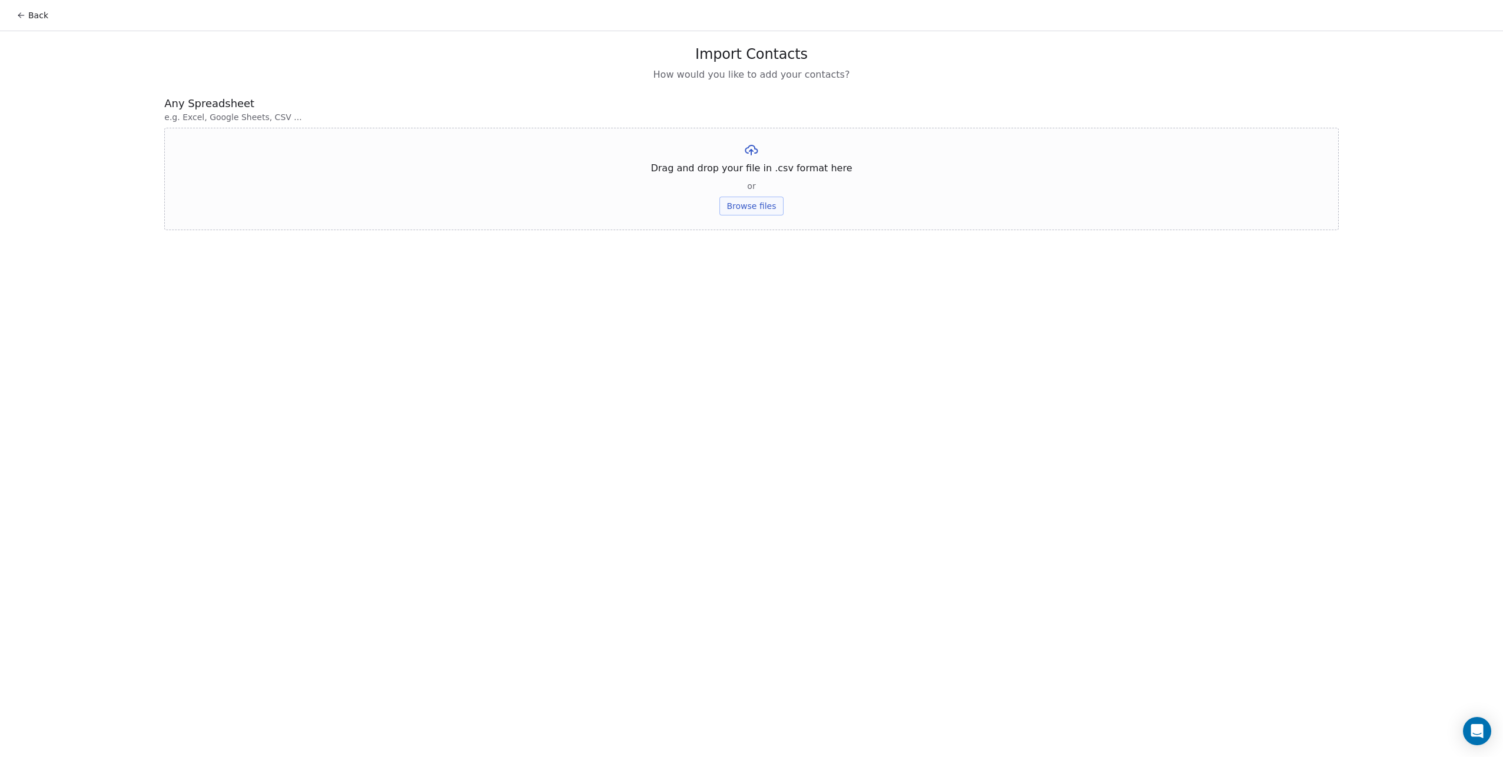
click at [743, 204] on button "Browse files" at bounding box center [751, 206] width 64 height 19
click at [752, 172] on button "Upload" at bounding box center [751, 173] width 43 height 19
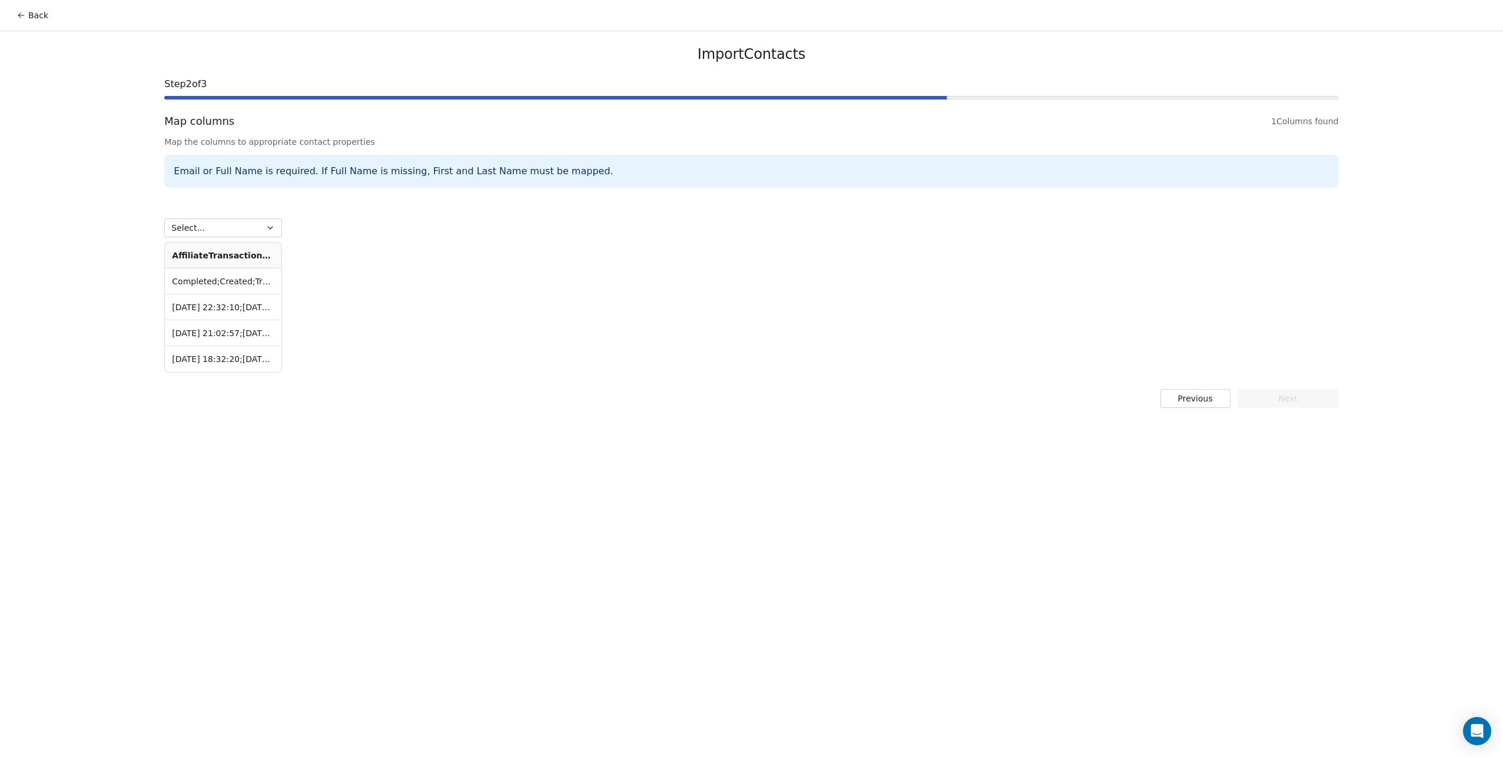
click at [24, 12] on icon at bounding box center [20, 15] width 9 height 9
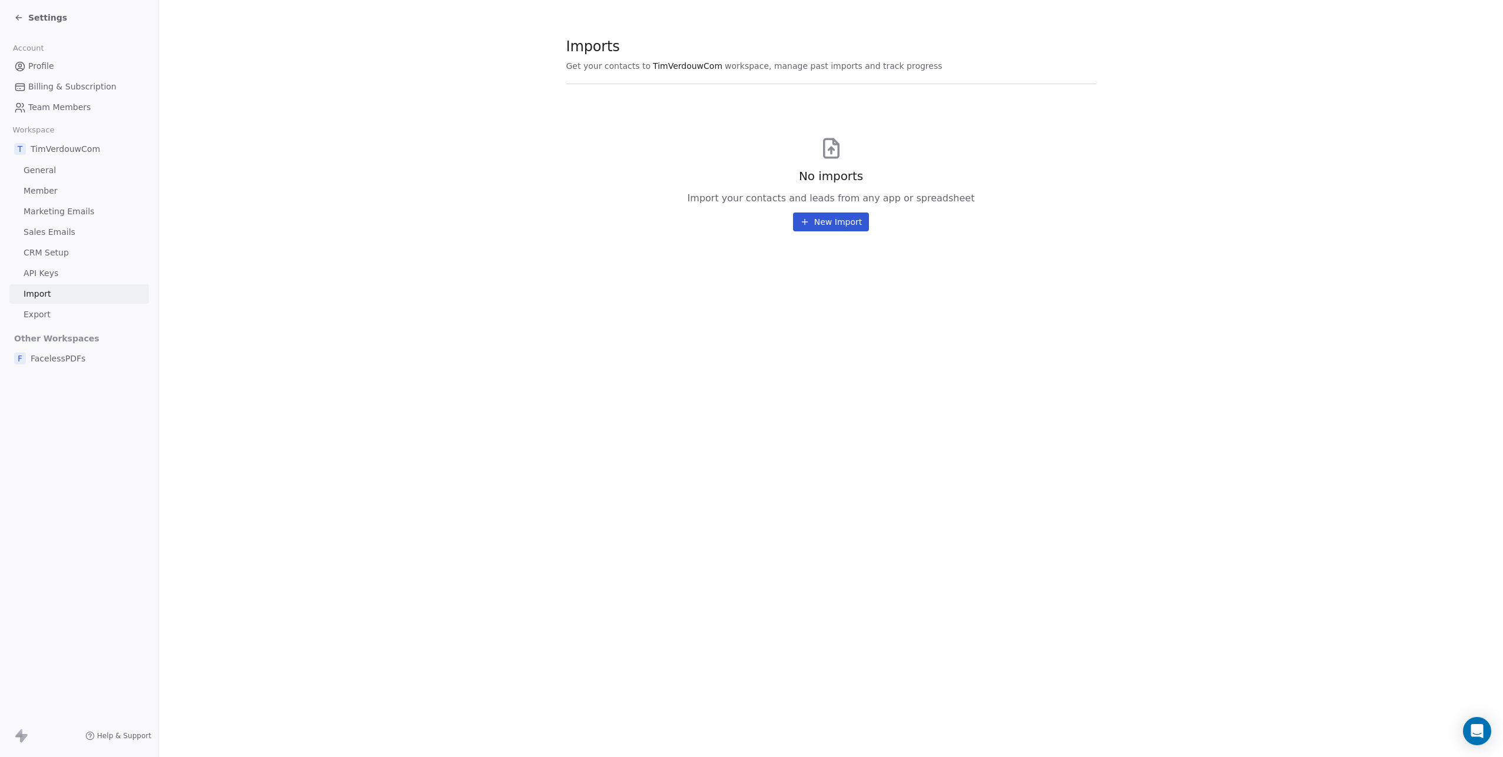
click at [818, 228] on button "New Import" at bounding box center [831, 222] width 76 height 19
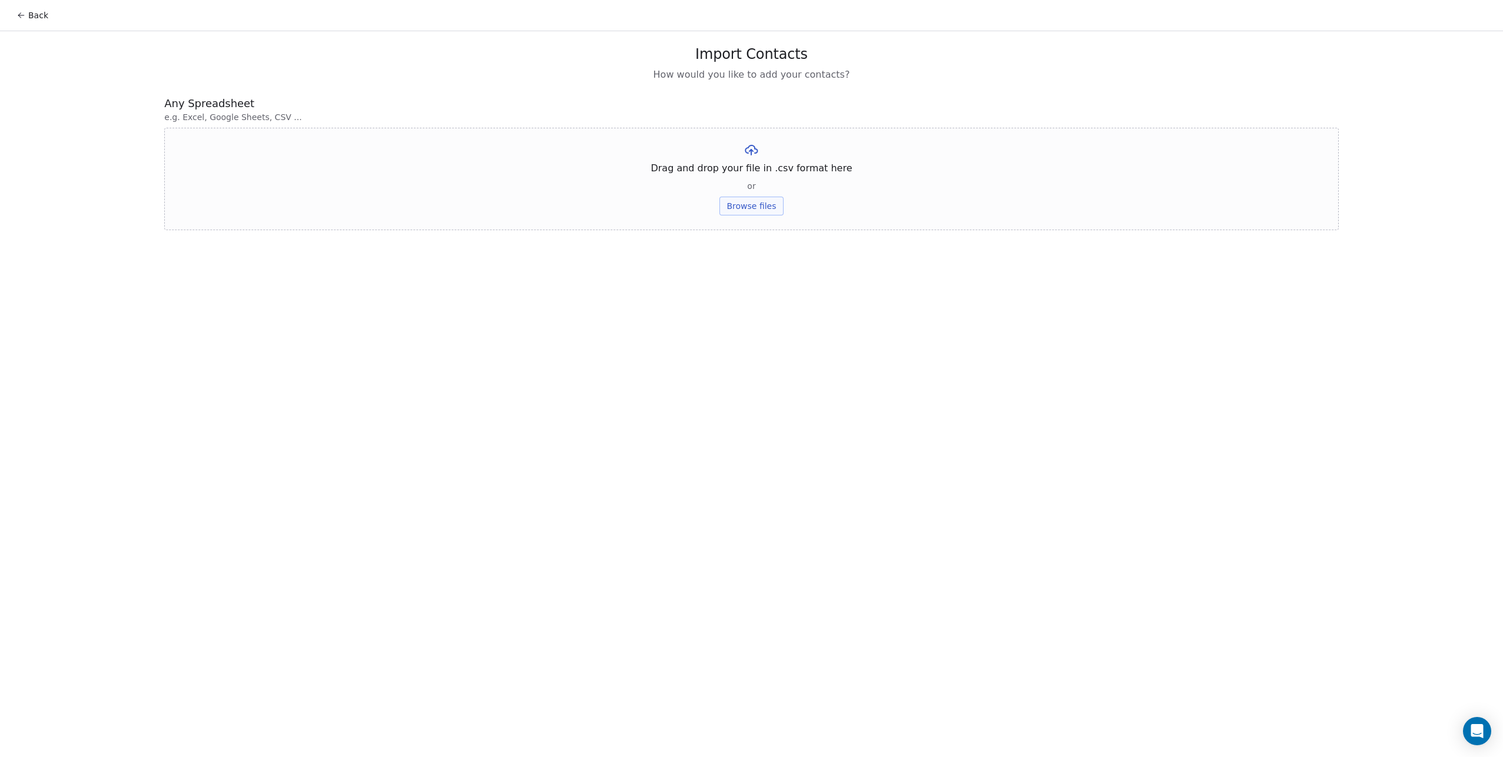
click at [766, 205] on button "Browse files" at bounding box center [751, 206] width 64 height 19
click at [749, 175] on button "Upload" at bounding box center [751, 173] width 43 height 19
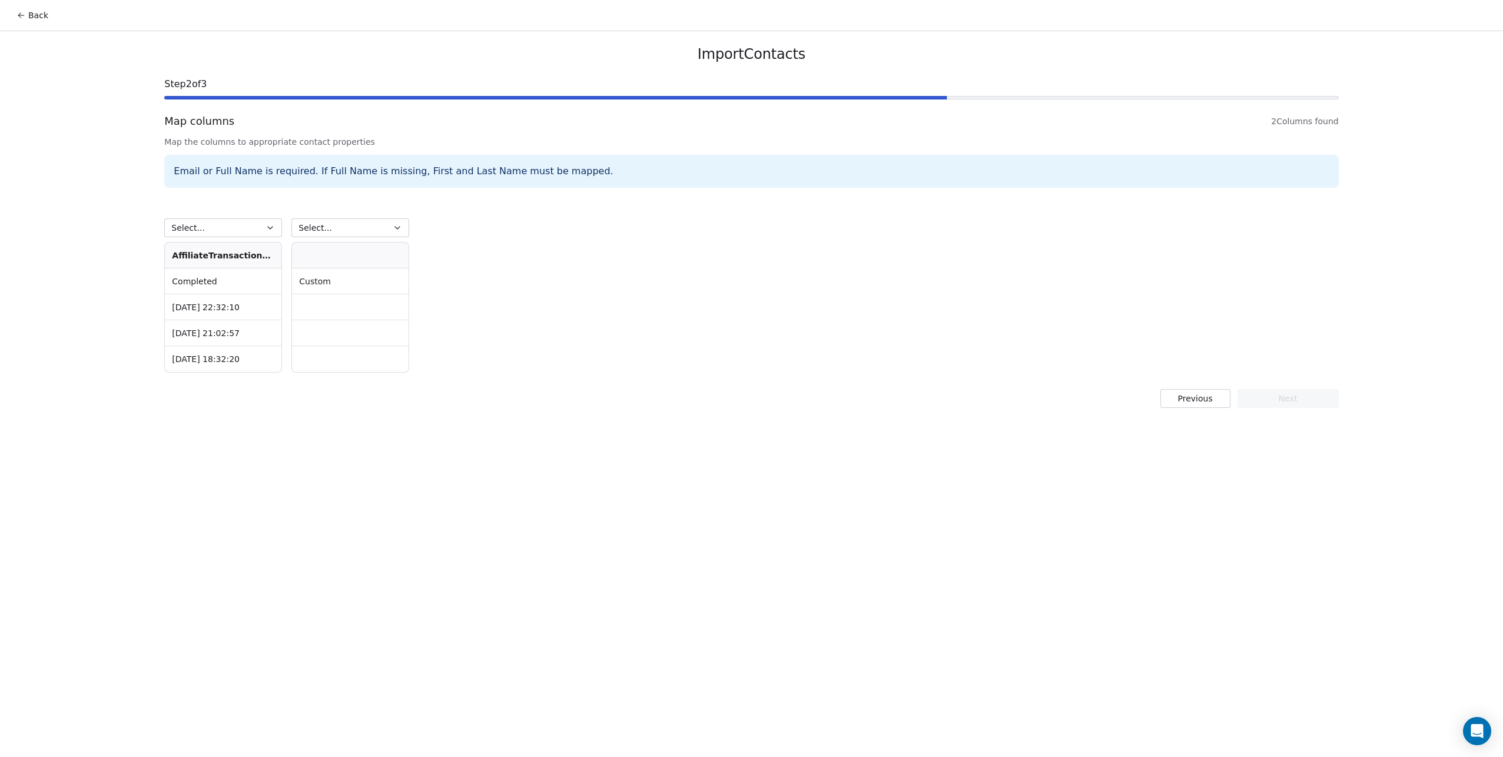
click at [24, 15] on icon at bounding box center [20, 15] width 9 height 9
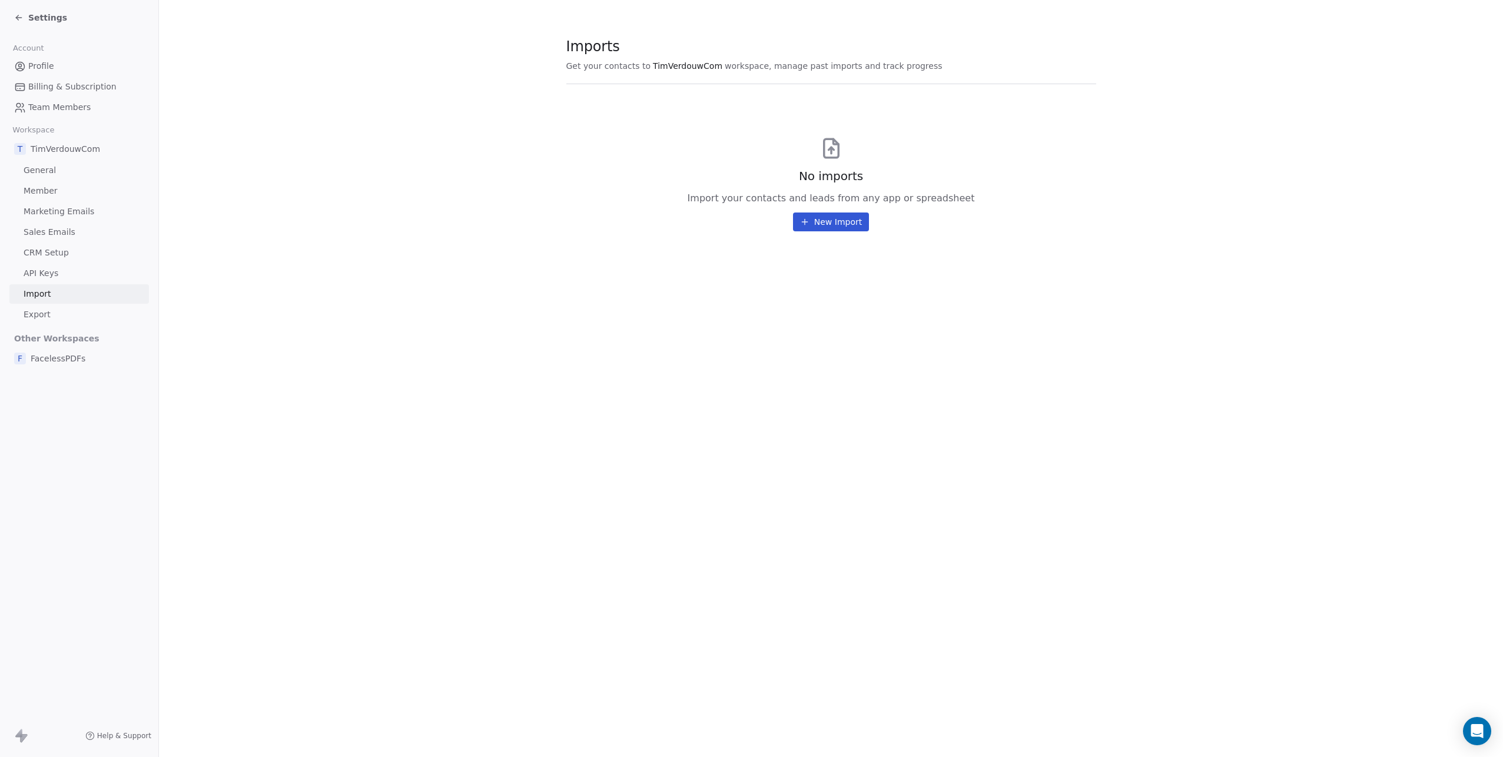
click at [830, 218] on button "New Import" at bounding box center [831, 222] width 76 height 19
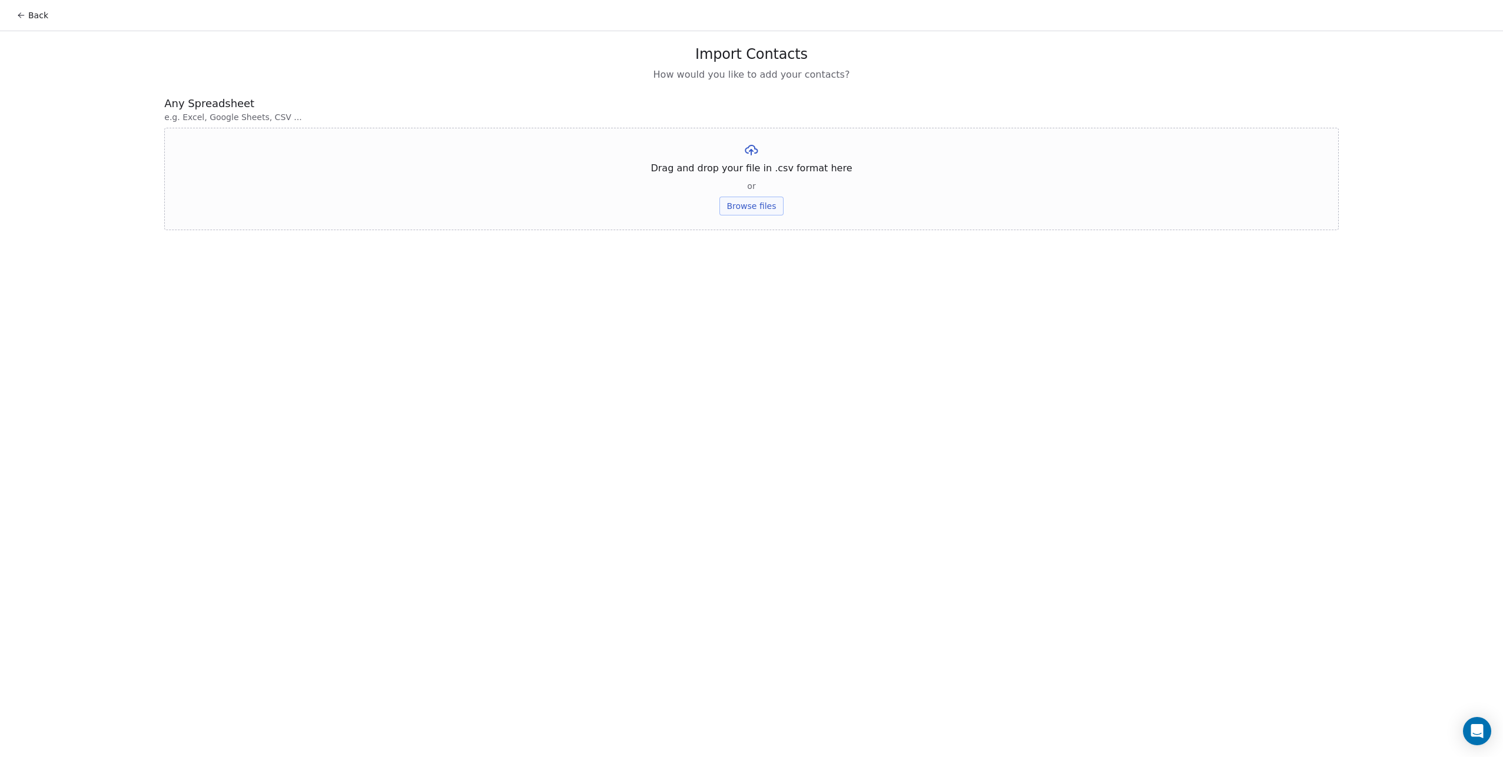
click at [758, 205] on button "Browse files" at bounding box center [751, 206] width 64 height 19
click at [911, 150] on icon at bounding box center [906, 149] width 9 height 9
click at [765, 208] on button "Browse files" at bounding box center [751, 206] width 64 height 19
click at [739, 197] on button "Browse files" at bounding box center [751, 206] width 64 height 19
click at [755, 170] on button "Upload" at bounding box center [751, 173] width 43 height 19
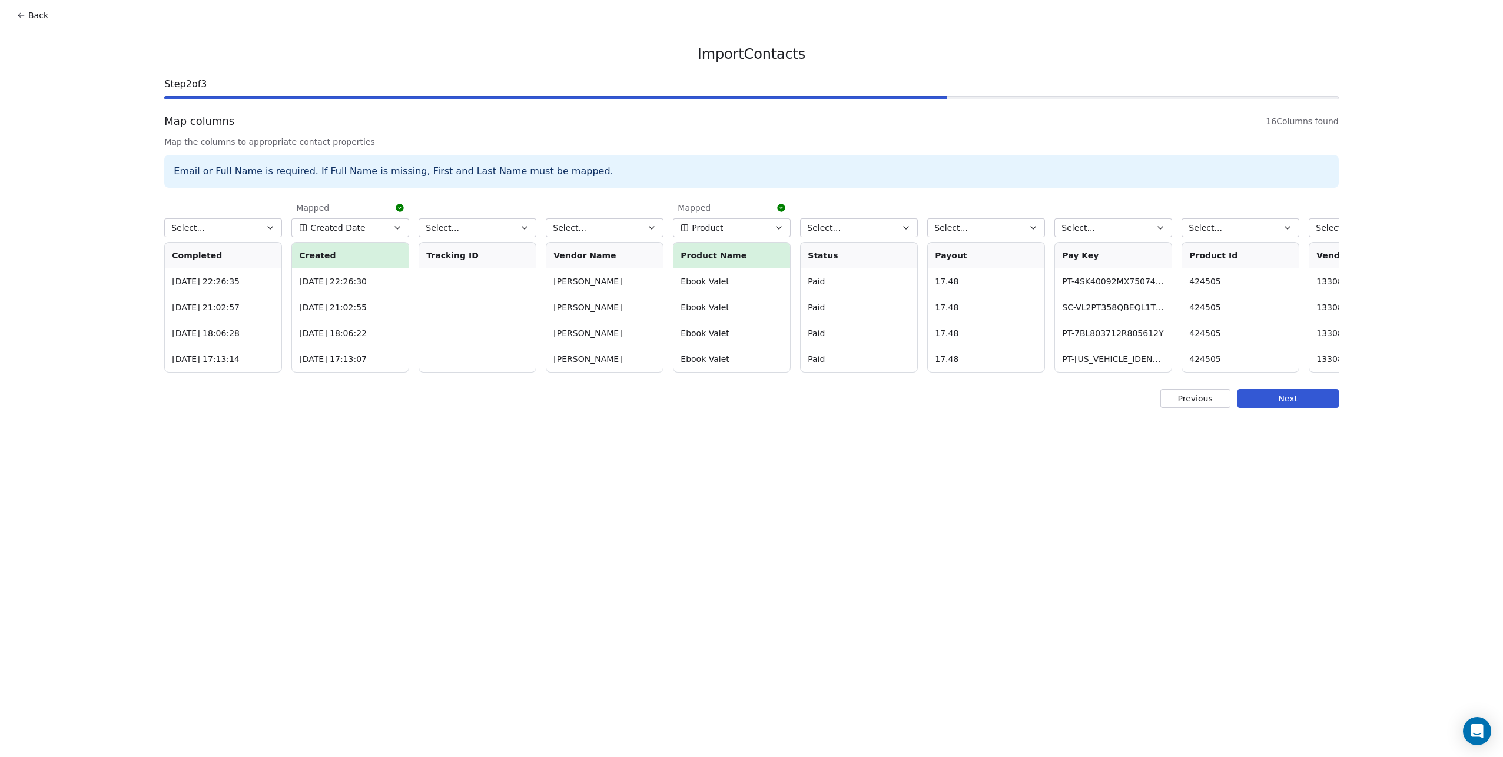
click at [391, 232] on button "Created Date" at bounding box center [350, 227] width 118 height 19
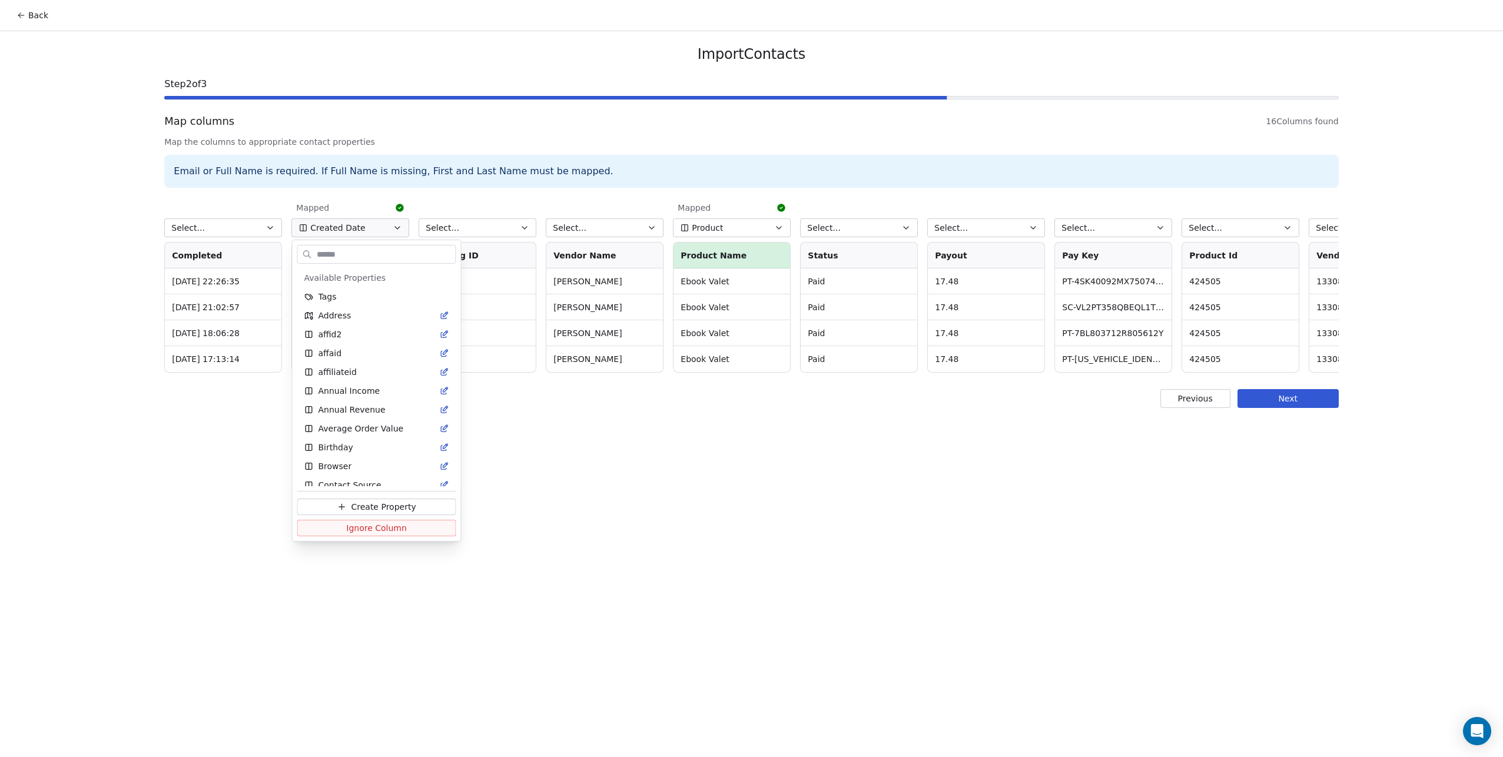
scroll to position [46, 0]
click at [406, 530] on button "Ignore Column" at bounding box center [376, 528] width 159 height 16
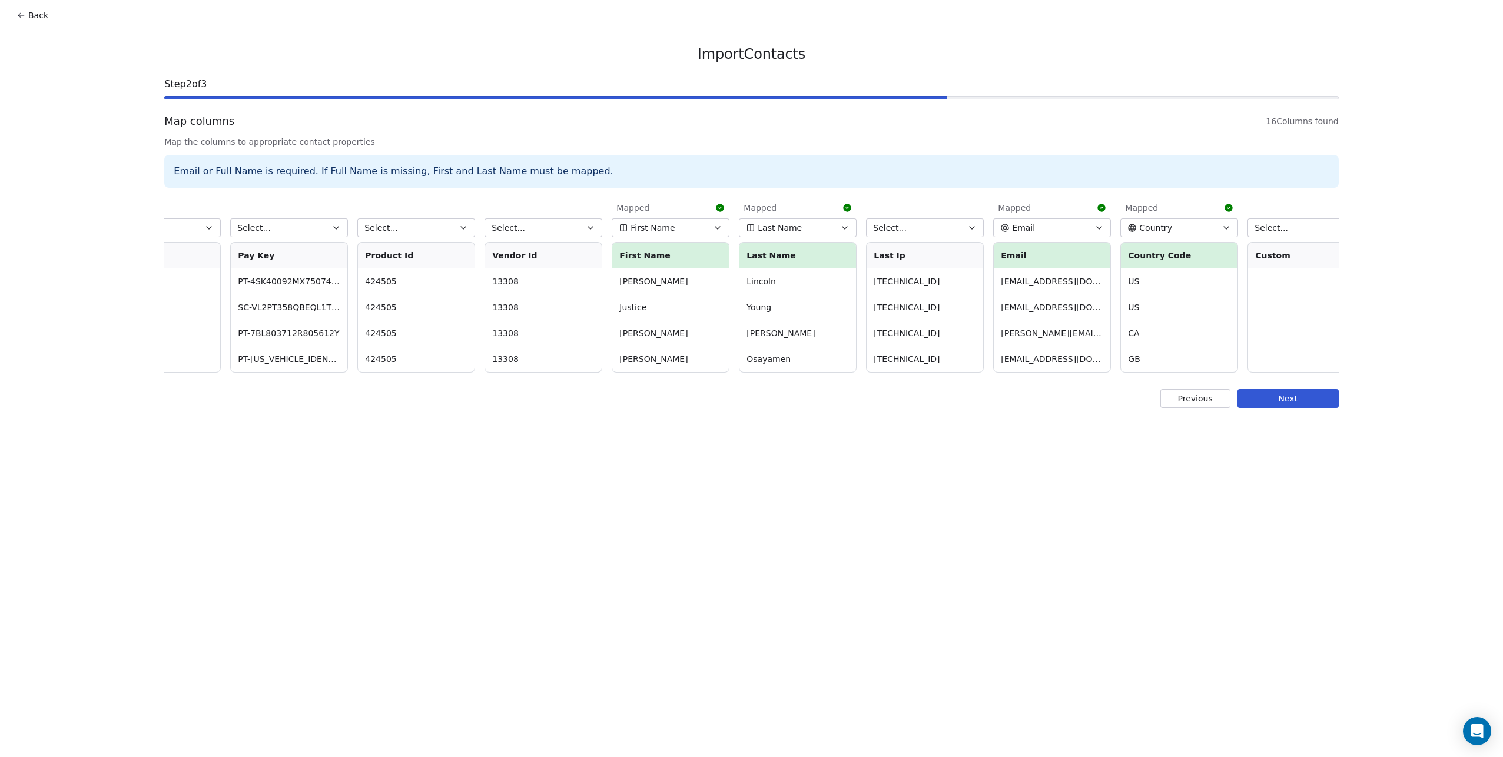
scroll to position [0, 851]
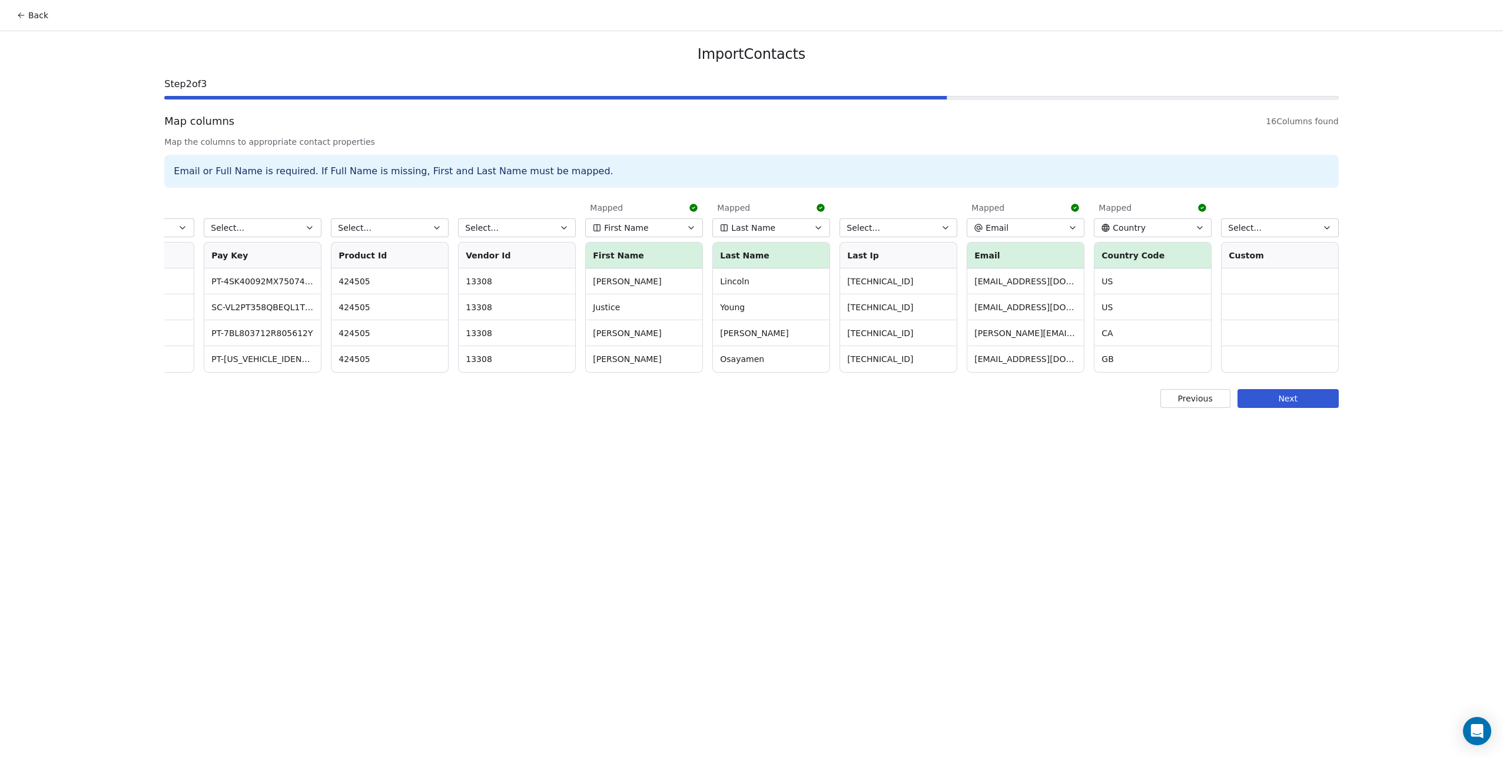
click at [1268, 408] on button "Next" at bounding box center [1287, 398] width 101 height 19
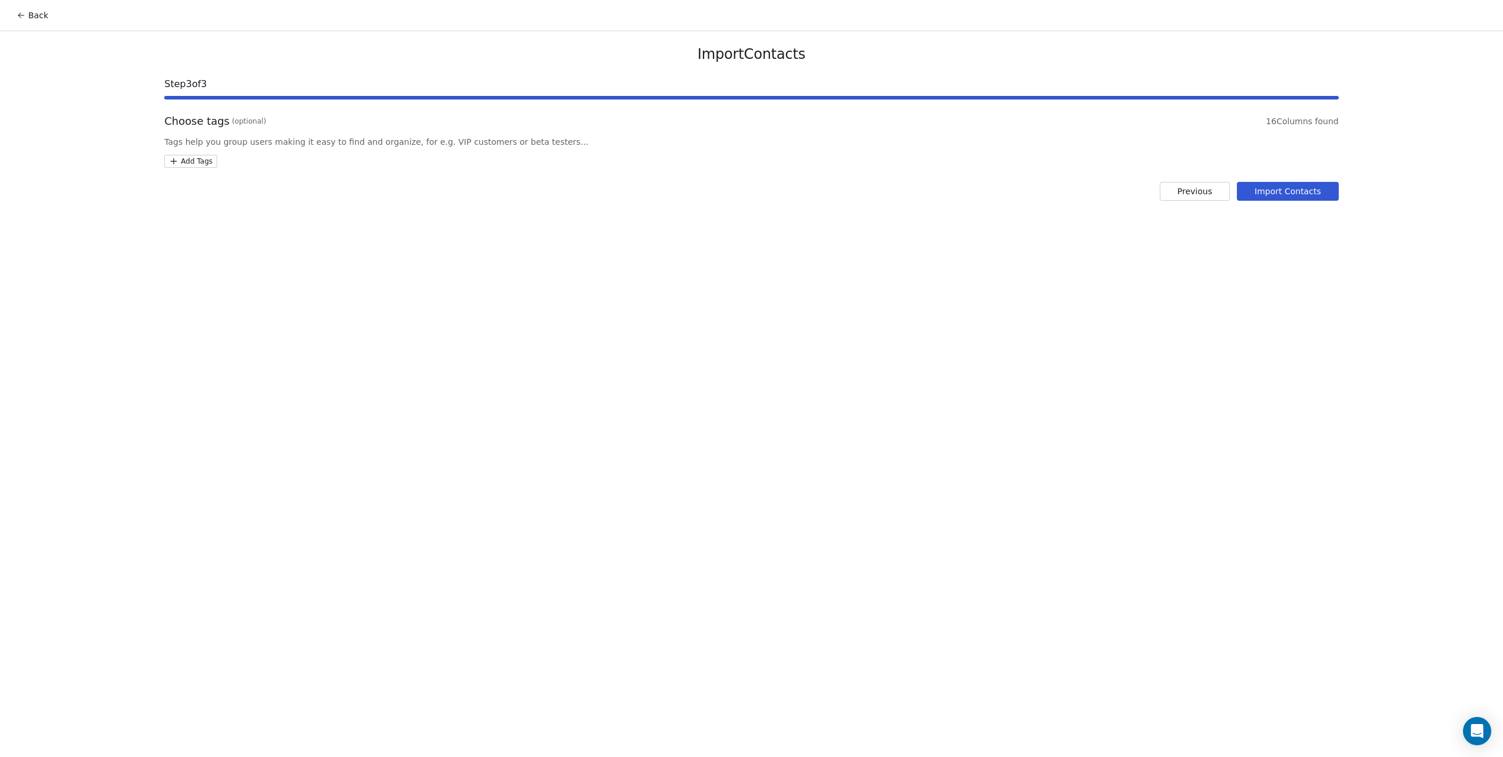
click at [203, 165] on html "Back Import Contacts Step 3 of 3 Choose tags (optional) 16 Columns found Tags h…" at bounding box center [751, 378] width 1503 height 757
type input "*****"
click at [182, 218] on button "Suggestions" at bounding box center [181, 218] width 9 height 9
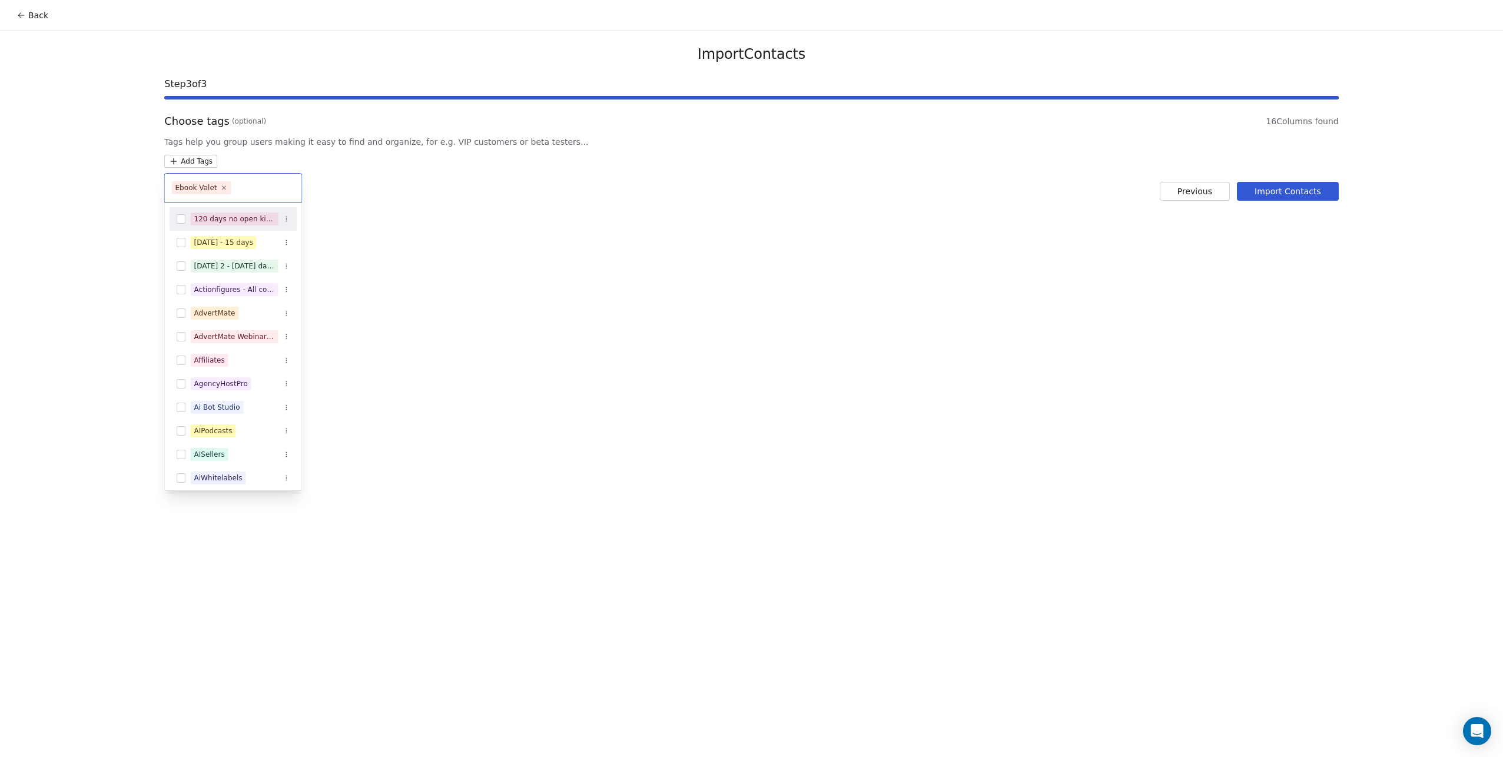
click at [592, 208] on html "Back Import Contacts Step 3 of 3 Choose tags (optional) 16 Columns found Tags h…" at bounding box center [751, 378] width 1503 height 757
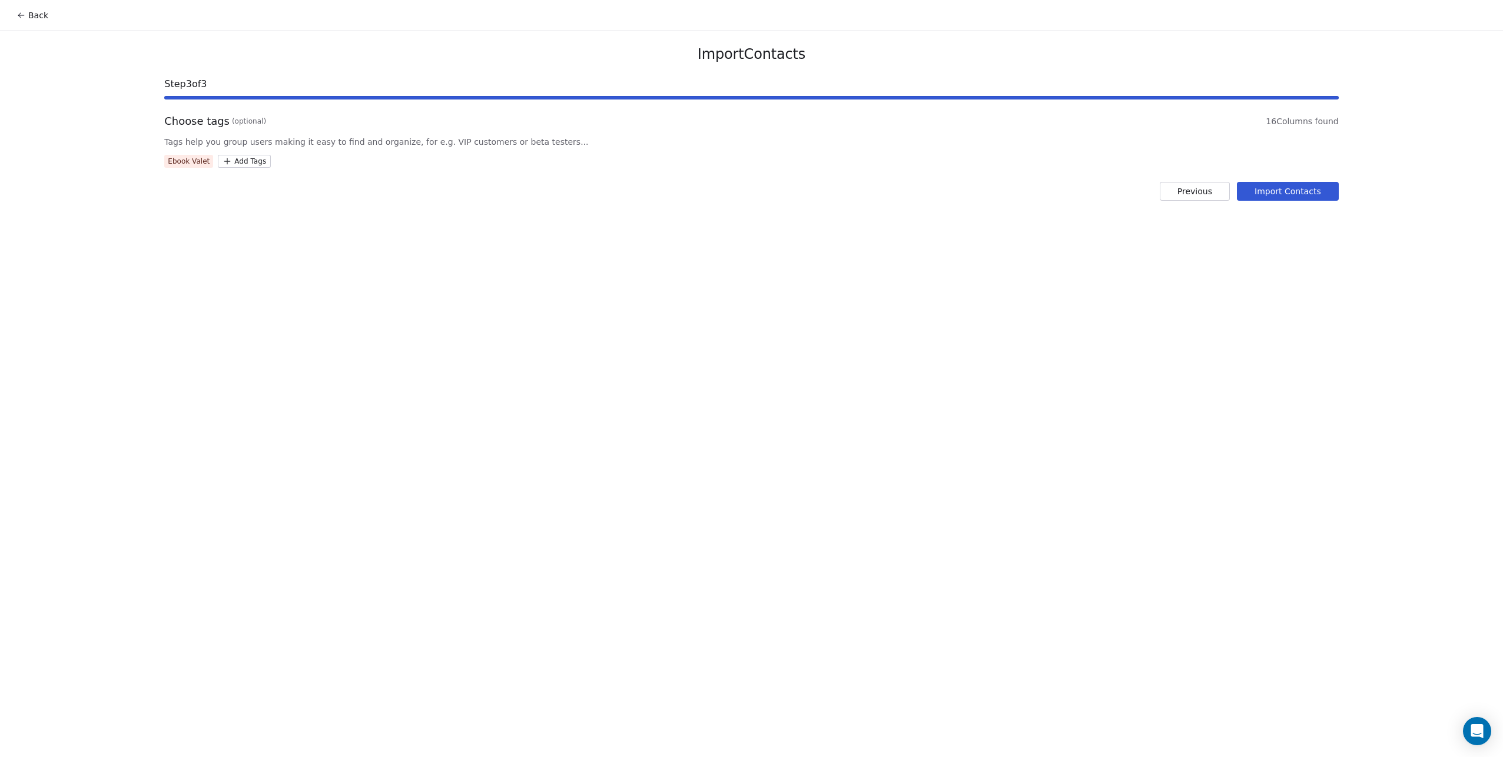
click at [1273, 192] on button "Import Contacts" at bounding box center [1288, 191] width 102 height 19
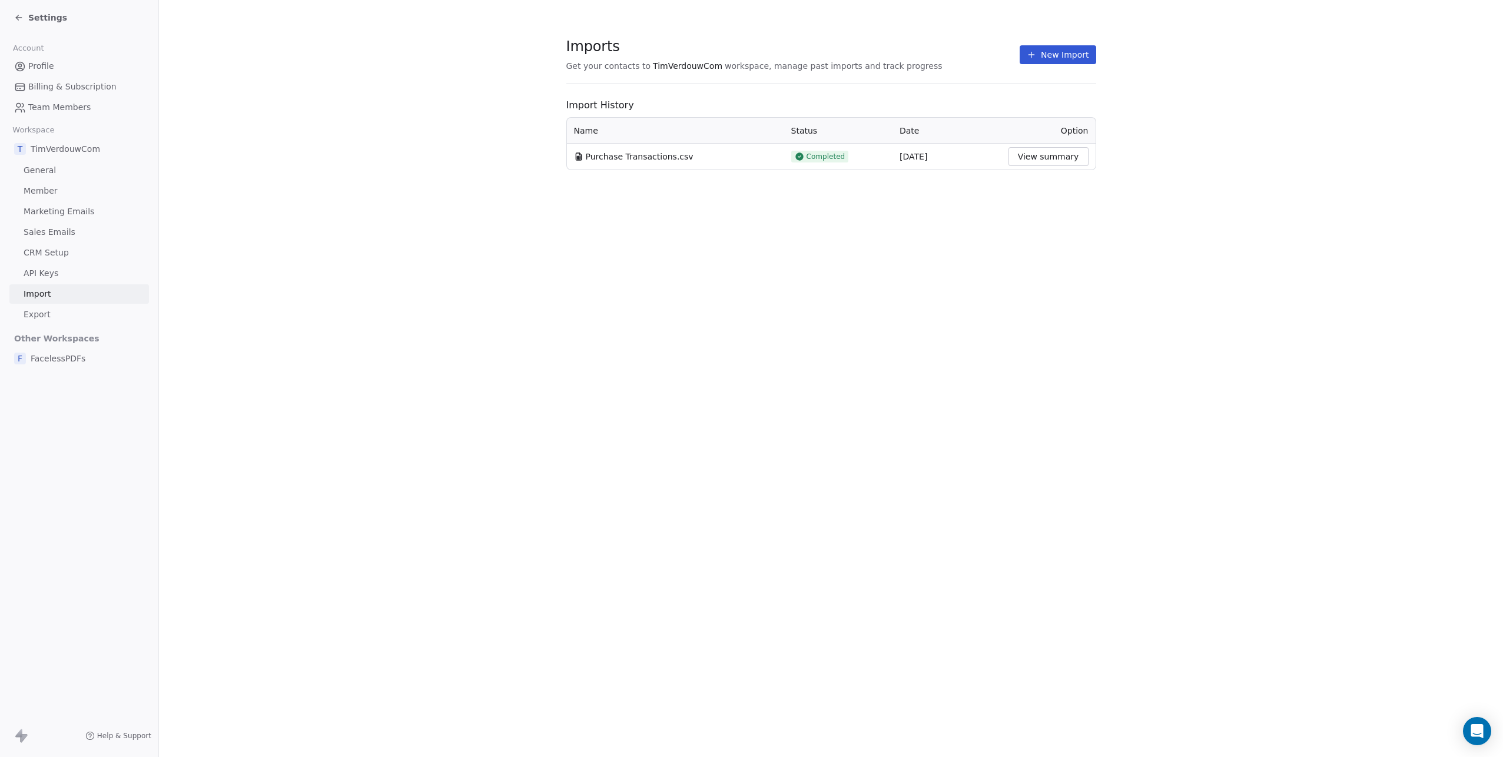
click at [15, 15] on icon at bounding box center [18, 17] width 9 height 9
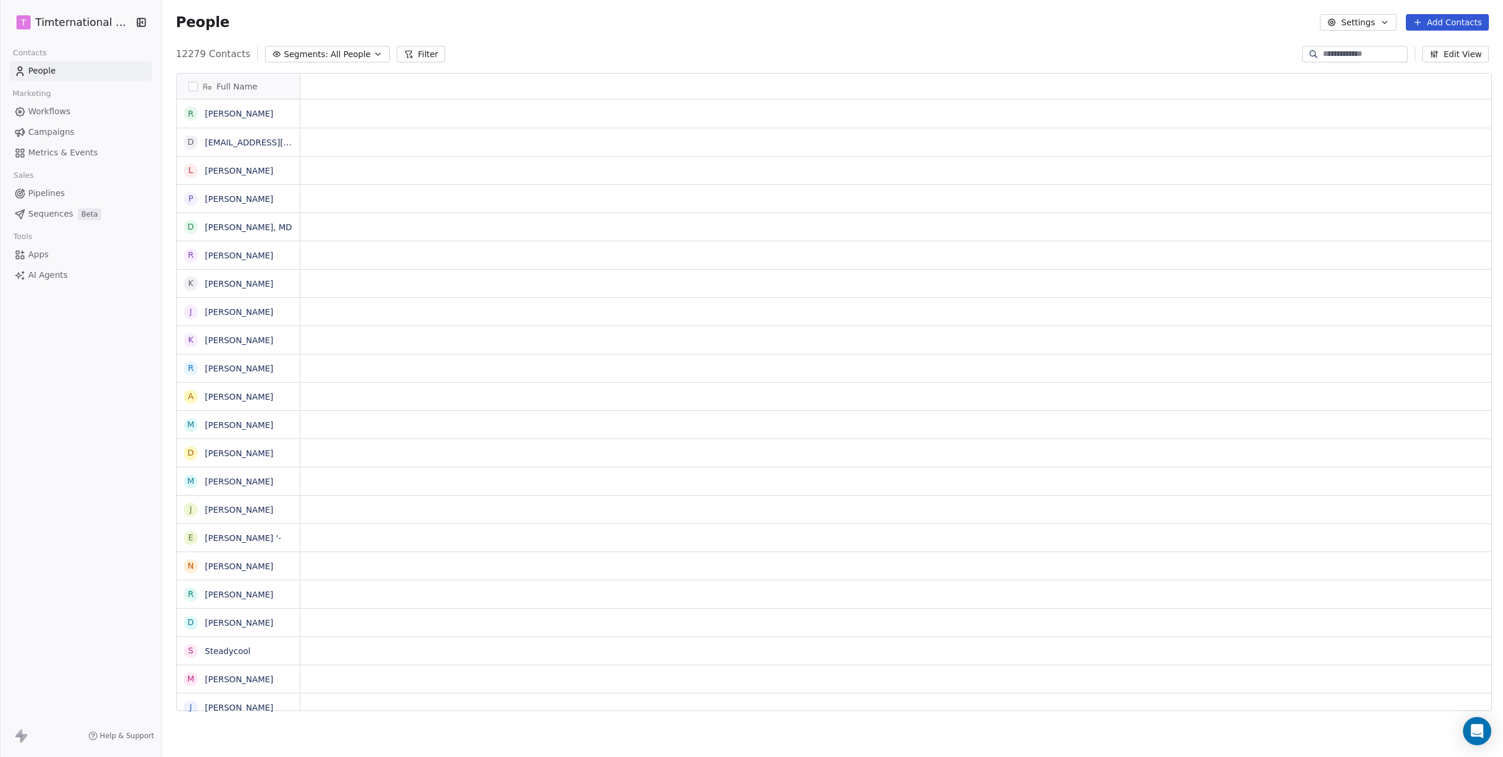
scroll to position [658, 1335]
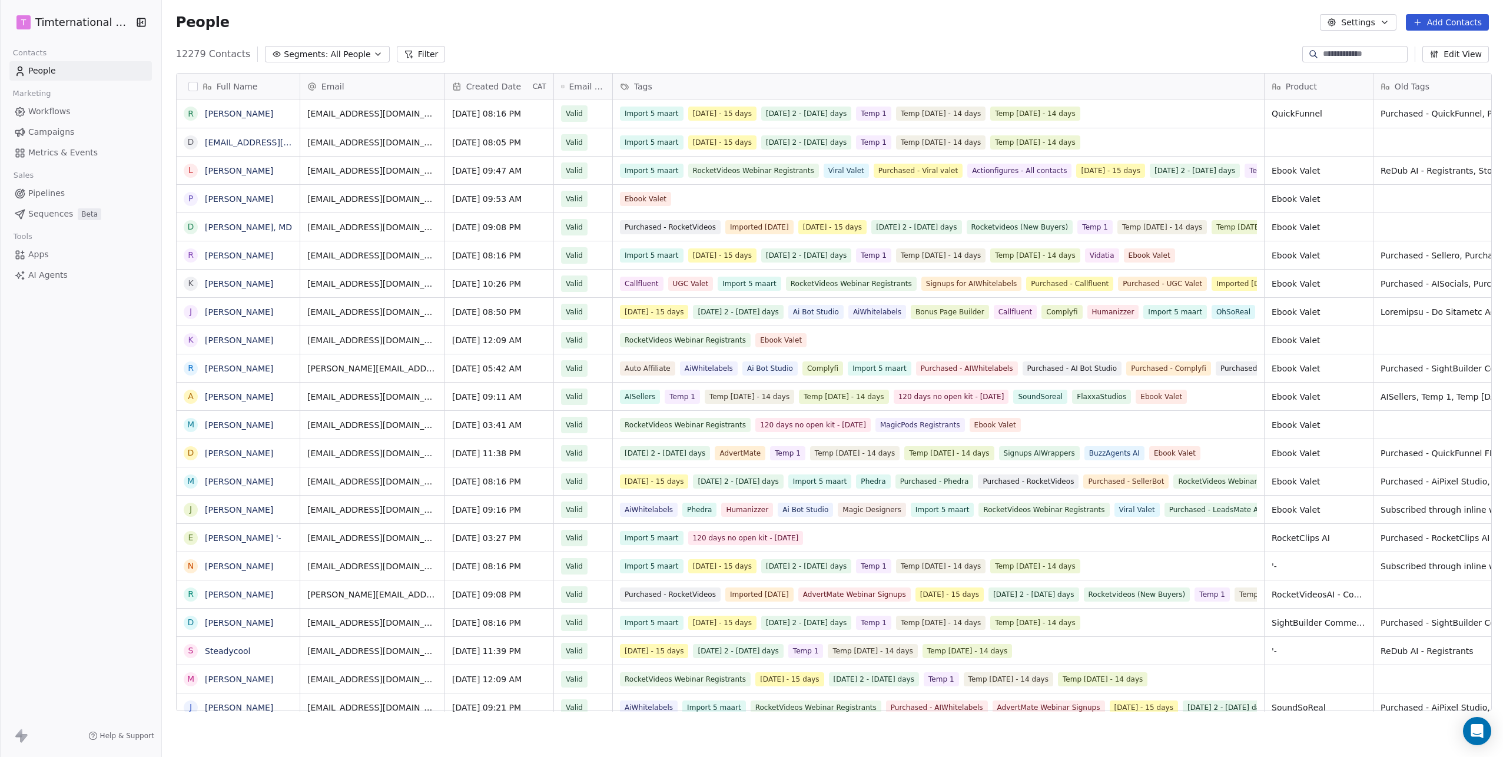
click at [57, 111] on span "Workflows" at bounding box center [49, 111] width 42 height 12
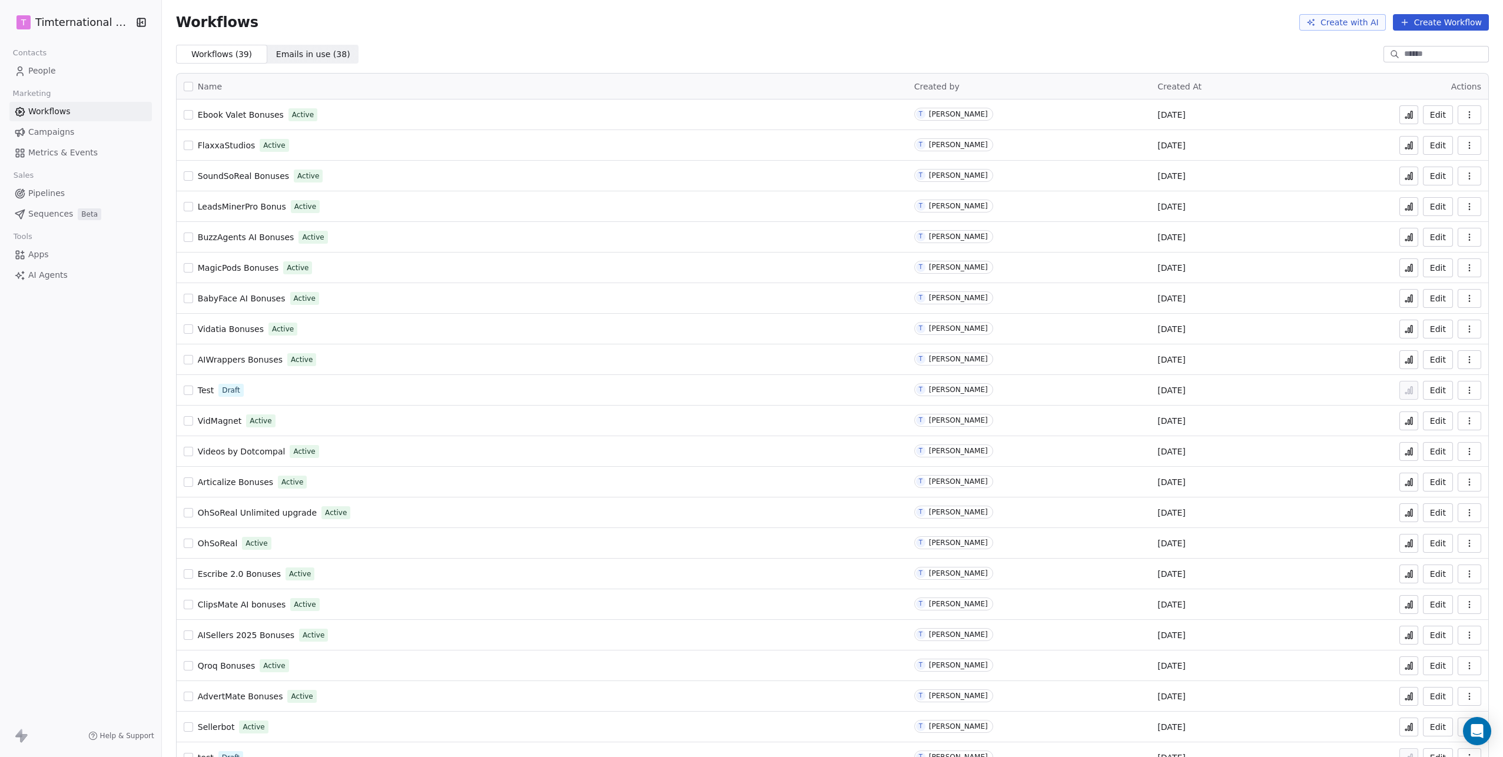
click at [255, 111] on span "Ebook Valet Bonuses" at bounding box center [241, 114] width 86 height 9
